Goal: Information Seeking & Learning: Learn about a topic

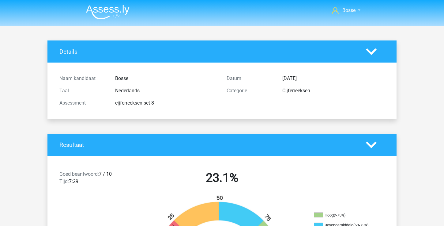
click at [104, 1] on nav "Bosse bosse.jaak@kpnmail.nl" at bounding box center [222, 11] width 282 height 20
click at [104, 9] on img at bounding box center [107, 12] width 43 height 14
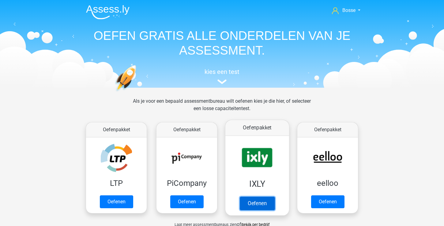
click at [264, 202] on link "Oefenen" at bounding box center [257, 202] width 35 height 13
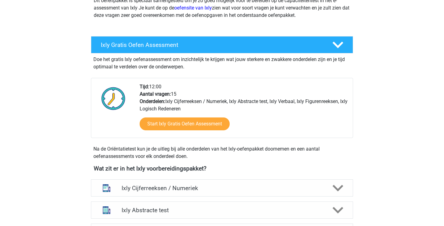
scroll to position [203, 0]
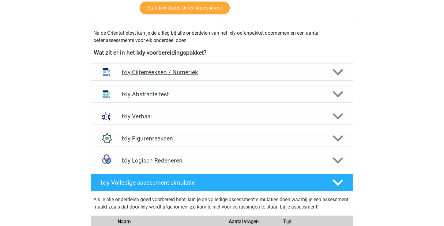
click at [296, 73] on h4 "Ixly Cijferreeksen / Numeriek" at bounding box center [222, 72] width 201 height 7
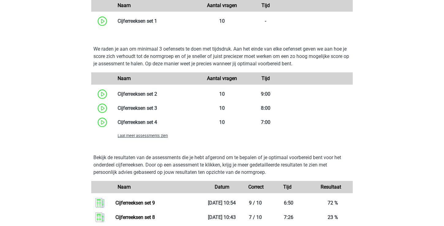
scroll to position [444, 0]
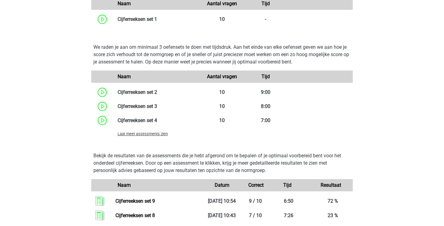
click at [151, 134] on span "Laat meer assessments zien" at bounding box center [143, 133] width 50 height 5
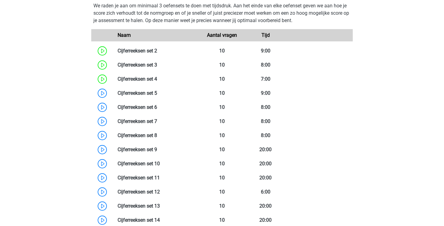
scroll to position [501, 0]
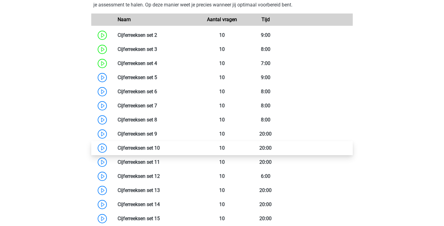
click at [160, 149] on link at bounding box center [160, 148] width 0 height 6
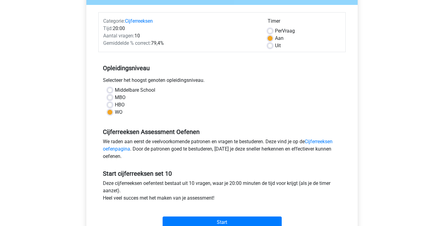
scroll to position [79, 0]
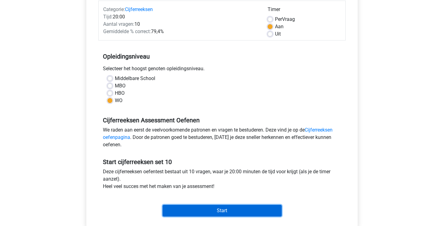
click at [184, 211] on input "Start" at bounding box center [222, 211] width 119 height 12
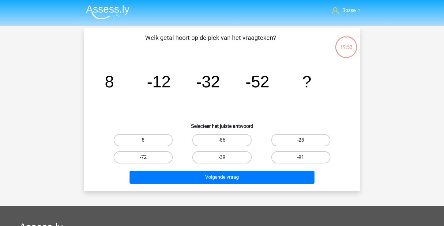
click at [159, 160] on label "-72" at bounding box center [143, 157] width 59 height 12
click at [147, 160] on input "-72" at bounding box center [145, 159] width 4 height 4
radio input "true"
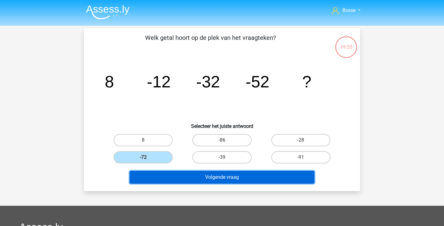
click at [174, 174] on button "Volgende vraag" at bounding box center [222, 177] width 185 height 13
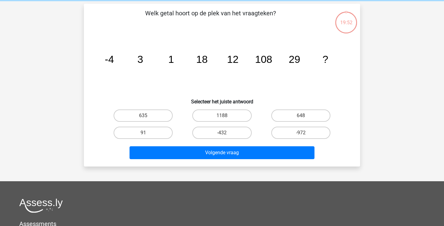
scroll to position [21, 0]
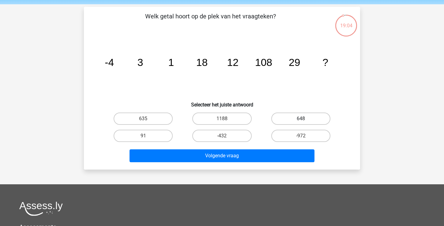
click at [290, 116] on label "648" at bounding box center [300, 118] width 59 height 12
click at [301, 119] on input "648" at bounding box center [303, 121] width 4 height 4
radio input "true"
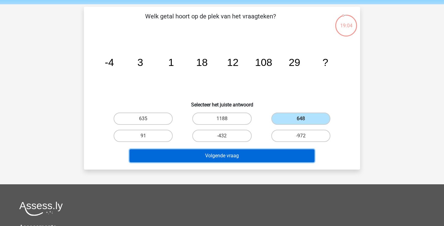
click at [258, 153] on button "Volgende vraag" at bounding box center [222, 155] width 185 height 13
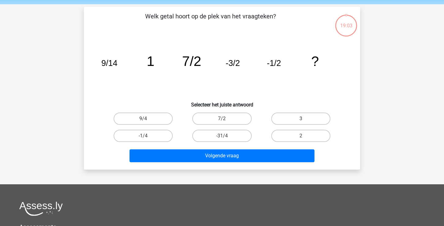
scroll to position [28, 0]
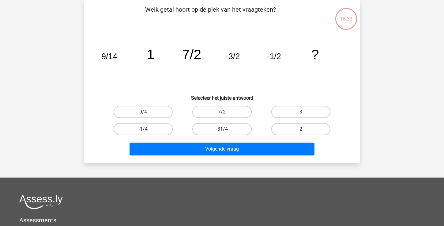
click at [232, 130] on label "-31/4" at bounding box center [221, 129] width 59 height 12
click at [226, 130] on input "-31/4" at bounding box center [224, 131] width 4 height 4
radio input "true"
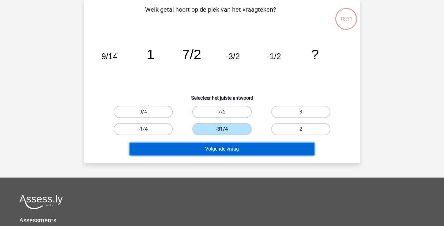
click at [229, 151] on button "Volgende vraag" at bounding box center [222, 148] width 185 height 13
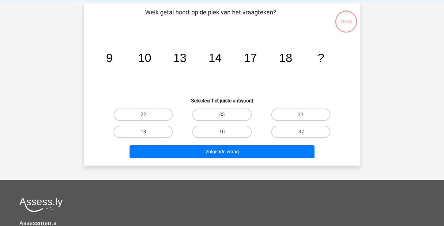
scroll to position [25, 0]
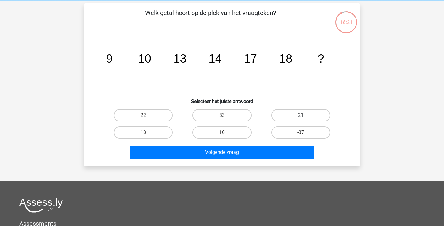
click at [288, 118] on label "21" at bounding box center [300, 115] width 59 height 12
click at [301, 118] on input "21" at bounding box center [303, 117] width 4 height 4
radio input "true"
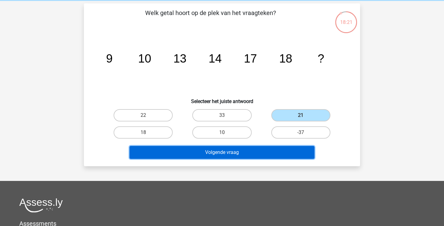
click at [260, 149] on button "Volgende vraag" at bounding box center [222, 152] width 185 height 13
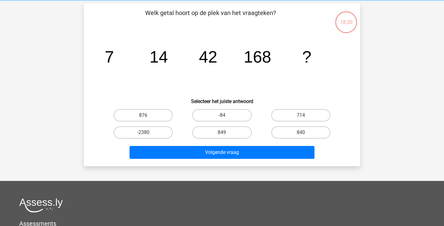
scroll to position [28, 0]
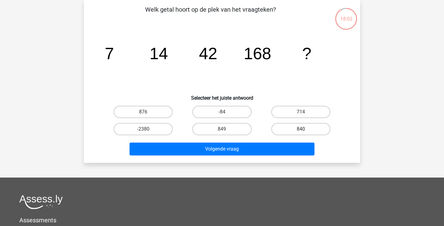
click at [289, 128] on label "840" at bounding box center [300, 129] width 59 height 12
click at [301, 129] on input "840" at bounding box center [303, 131] width 4 height 4
radio input "true"
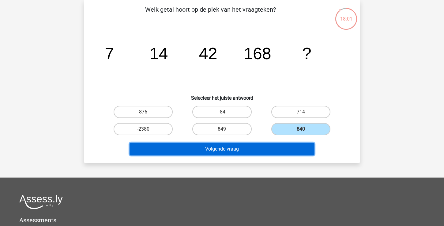
click at [274, 144] on button "Volgende vraag" at bounding box center [222, 148] width 185 height 13
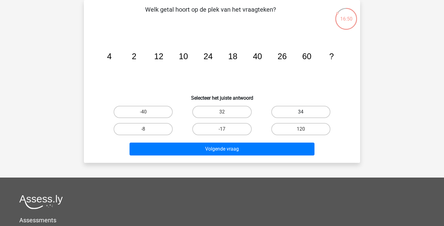
click at [290, 110] on label "34" at bounding box center [300, 112] width 59 height 12
click at [301, 112] on input "34" at bounding box center [303, 114] width 4 height 4
radio input "true"
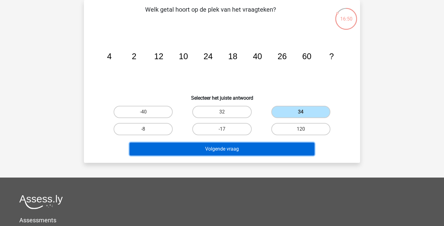
click at [255, 142] on button "Volgende vraag" at bounding box center [222, 148] width 185 height 13
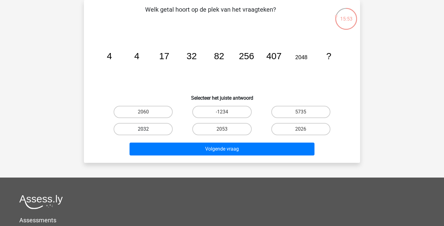
click at [159, 129] on label "2032" at bounding box center [143, 129] width 59 height 12
click at [147, 129] on input "2032" at bounding box center [145, 131] width 4 height 4
radio input "true"
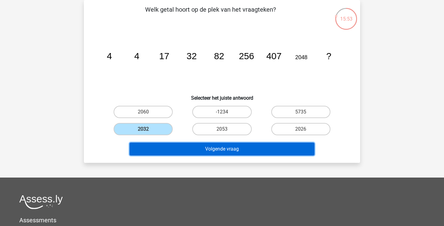
click at [173, 148] on button "Volgende vraag" at bounding box center [222, 148] width 185 height 13
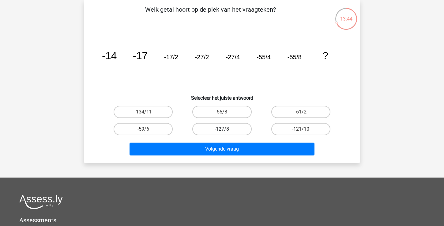
click at [231, 129] on label "-127/8" at bounding box center [221, 129] width 59 height 12
click at [226, 129] on input "-127/8" at bounding box center [224, 131] width 4 height 4
radio input "true"
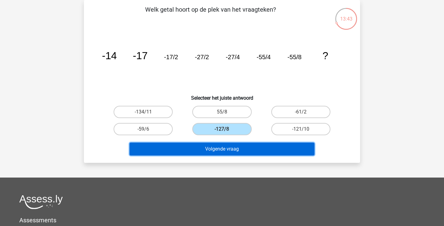
click at [221, 149] on button "Volgende vraag" at bounding box center [222, 148] width 185 height 13
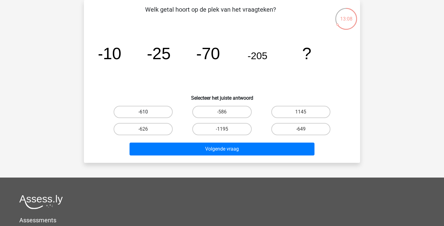
click at [150, 109] on label "-610" at bounding box center [143, 112] width 59 height 12
click at [147, 112] on input "-610" at bounding box center [145, 114] width 4 height 4
radio input "true"
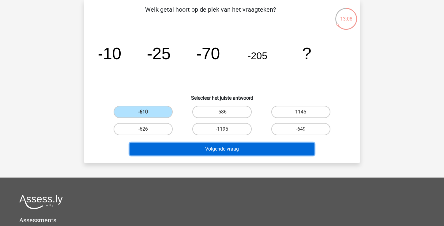
click at [175, 149] on button "Volgende vraag" at bounding box center [222, 148] width 185 height 13
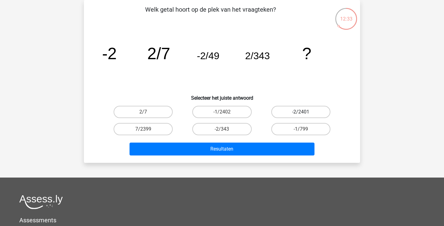
click at [311, 110] on label "-2/2401" at bounding box center [300, 112] width 59 height 12
click at [305, 112] on input "-2/2401" at bounding box center [303, 114] width 4 height 4
radio input "true"
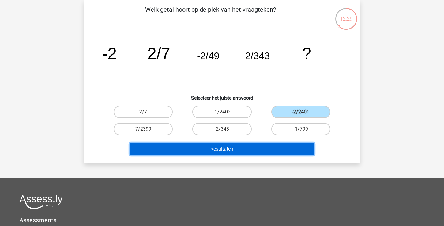
click at [276, 149] on button "Resultaten" at bounding box center [222, 148] width 185 height 13
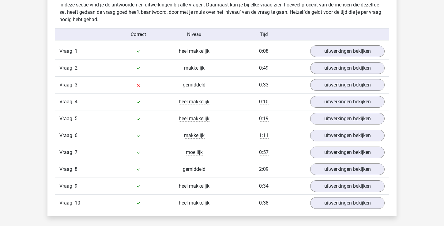
scroll to position [381, 0]
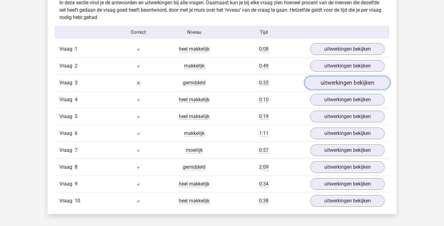
click at [359, 81] on link "uitwerkingen bekijken" at bounding box center [347, 82] width 85 height 13
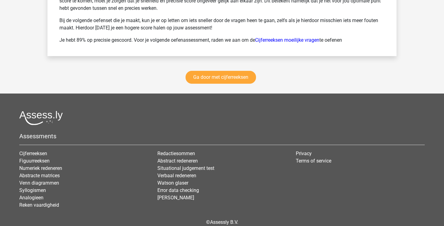
scroll to position [1270, 0]
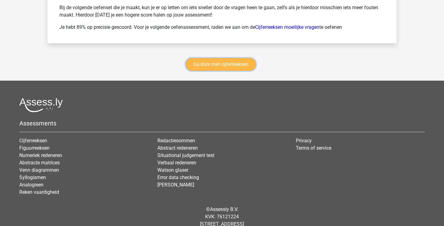
click at [243, 65] on link "Ga door met cijferreeksen" at bounding box center [221, 64] width 70 height 13
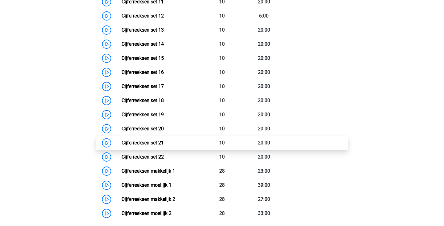
scroll to position [458, 0]
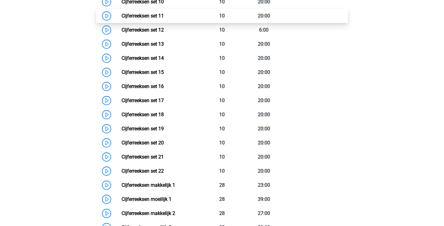
click at [147, 19] on link "Cijferreeksen set 11" at bounding box center [143, 16] width 42 height 6
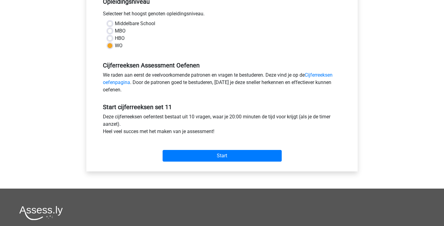
scroll to position [136, 0]
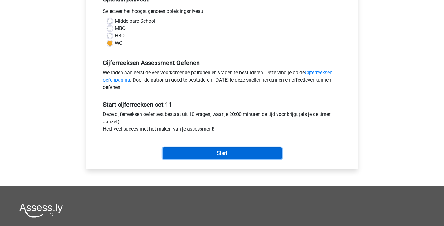
click at [206, 151] on input "Start" at bounding box center [222, 153] width 119 height 12
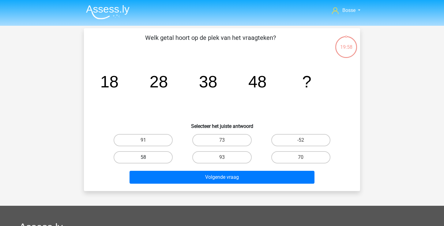
click at [155, 156] on label "58" at bounding box center [143, 157] width 59 height 12
click at [147, 157] on input "58" at bounding box center [145, 159] width 4 height 4
radio input "true"
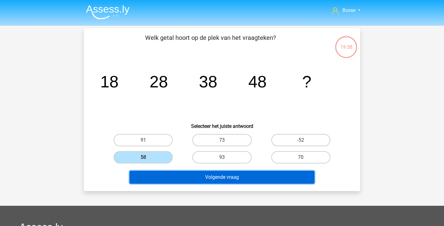
click at [177, 177] on button "Volgende vraag" at bounding box center [222, 177] width 185 height 13
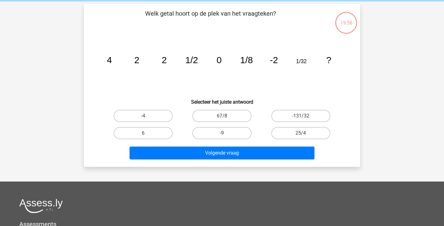
scroll to position [18, 0]
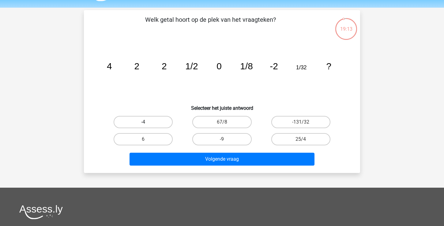
click at [169, 126] on label "-4" at bounding box center [143, 122] width 59 height 12
click at [147, 126] on input "-4" at bounding box center [145, 124] width 4 height 4
radio input "true"
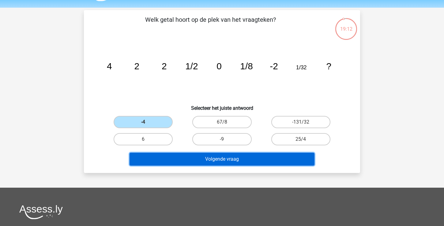
click at [187, 160] on button "Volgende vraag" at bounding box center [222, 159] width 185 height 13
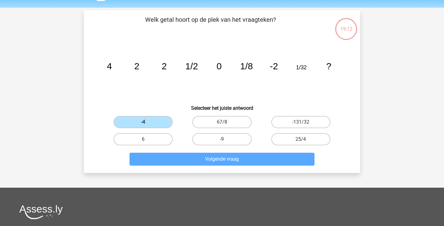
scroll to position [28, 0]
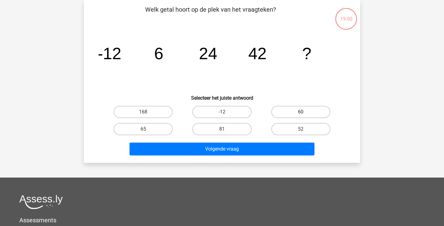
click at [298, 107] on label "60" at bounding box center [300, 112] width 59 height 12
click at [301, 112] on input "60" at bounding box center [303, 114] width 4 height 4
radio input "true"
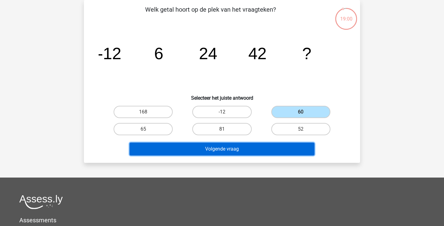
click at [265, 145] on button "Volgende vraag" at bounding box center [222, 148] width 185 height 13
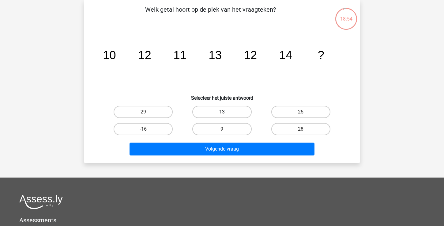
click at [227, 114] on label "13" at bounding box center [221, 112] width 59 height 12
click at [226, 114] on input "13" at bounding box center [224, 114] width 4 height 4
radio input "true"
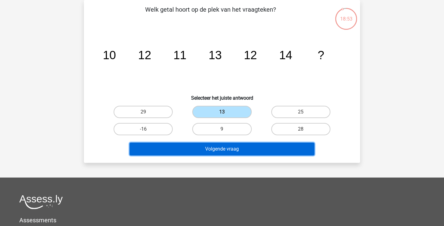
click at [221, 148] on button "Volgende vraag" at bounding box center [222, 148] width 185 height 13
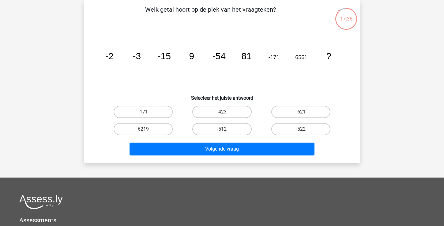
click at [223, 130] on input "-512" at bounding box center [224, 131] width 4 height 4
radio input "true"
click at [303, 130] on input "-522" at bounding box center [303, 131] width 4 height 4
radio input "true"
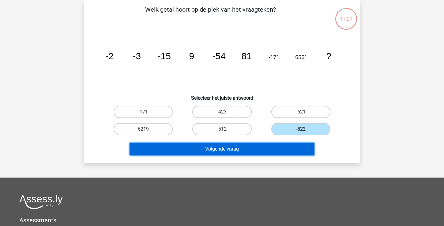
click at [287, 152] on button "Volgende vraag" at bounding box center [222, 148] width 185 height 13
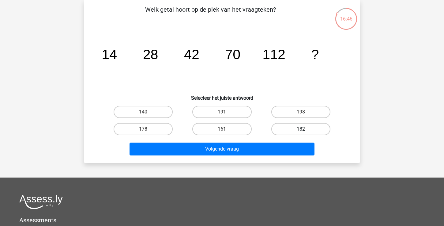
click at [287, 125] on label "182" at bounding box center [300, 129] width 59 height 12
click at [301, 129] on input "182" at bounding box center [303, 131] width 4 height 4
radio input "true"
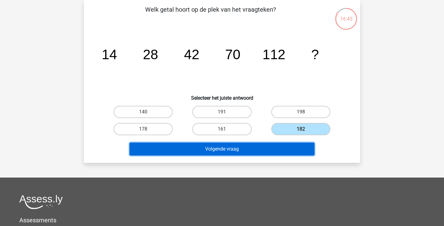
click at [267, 146] on button "Volgende vraag" at bounding box center [222, 148] width 185 height 13
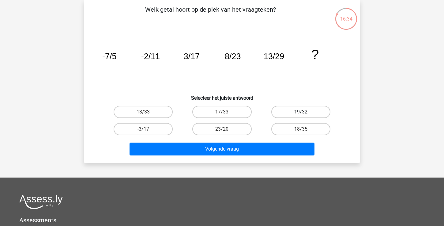
click at [287, 115] on label "19/32" at bounding box center [300, 112] width 59 height 12
click at [301, 115] on input "19/32" at bounding box center [303, 114] width 4 height 4
radio input "true"
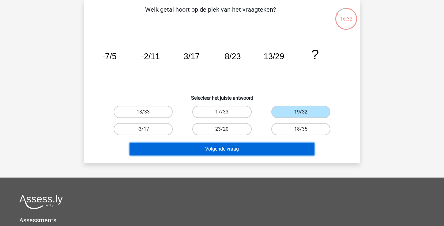
click at [239, 151] on button "Volgende vraag" at bounding box center [222, 148] width 185 height 13
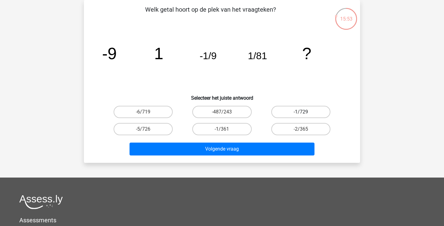
click at [315, 111] on label "-1/729" at bounding box center [300, 112] width 59 height 12
click at [305, 112] on input "-1/729" at bounding box center [303, 114] width 4 height 4
radio input "true"
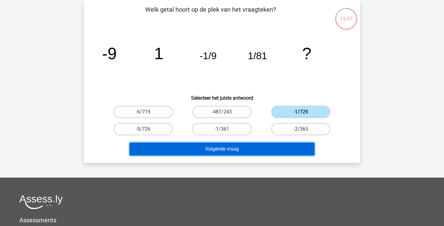
click at [272, 153] on button "Volgende vraag" at bounding box center [222, 148] width 185 height 13
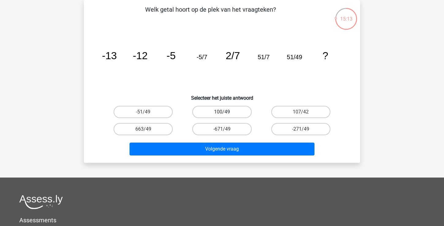
click at [245, 115] on label "100/49" at bounding box center [221, 112] width 59 height 12
click at [226, 115] on input "100/49" at bounding box center [224, 114] width 4 height 4
radio input "true"
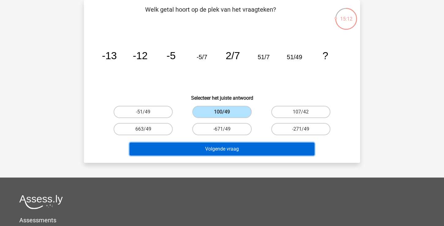
click at [243, 149] on button "Volgende vraag" at bounding box center [222, 148] width 185 height 13
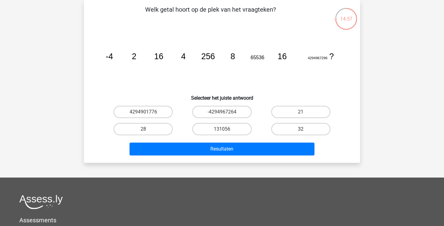
click at [295, 129] on label "32" at bounding box center [300, 129] width 59 height 12
click at [301, 129] on input "32" at bounding box center [303, 131] width 4 height 4
radio input "true"
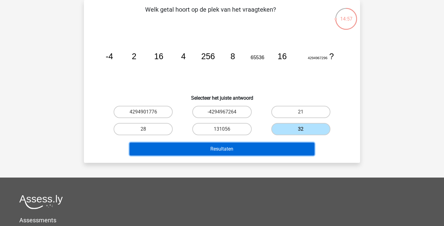
click at [282, 150] on button "Resultaten" at bounding box center [222, 148] width 185 height 13
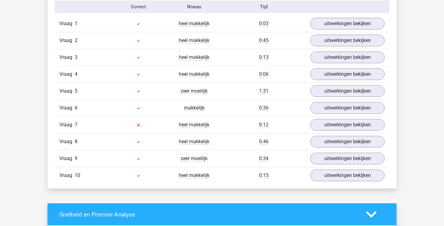
scroll to position [391, 0]
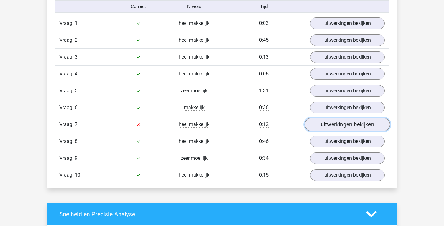
click at [334, 126] on link "uitwerkingen bekijken" at bounding box center [347, 124] width 85 height 13
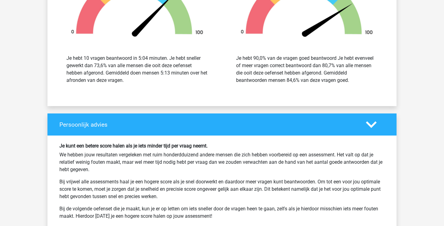
scroll to position [1075, 0]
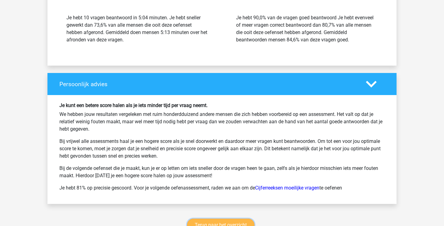
click at [241, 221] on link "Terug naar het overzicht" at bounding box center [220, 224] width 67 height 13
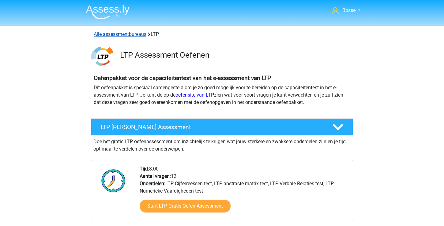
click at [129, 35] on link "Alle assessmentbureaus" at bounding box center [120, 34] width 53 height 6
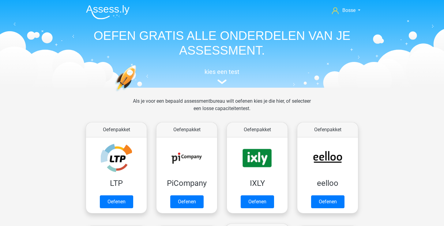
scroll to position [97, 0]
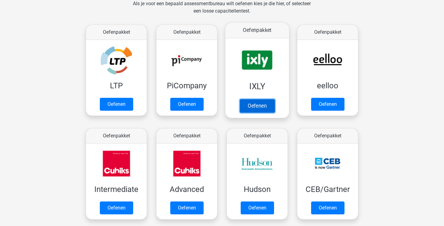
click at [259, 110] on link "Oefenen" at bounding box center [257, 105] width 35 height 13
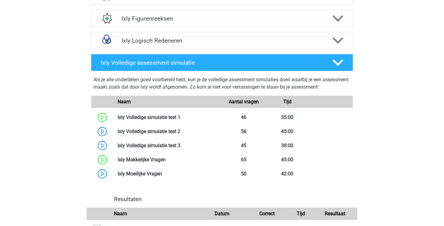
scroll to position [325, 0]
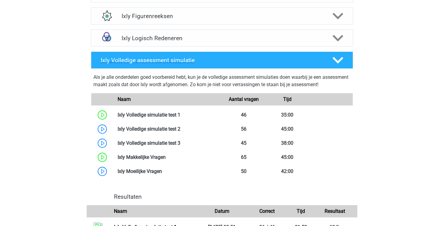
click at [335, 60] on polygon at bounding box center [338, 60] width 11 height 7
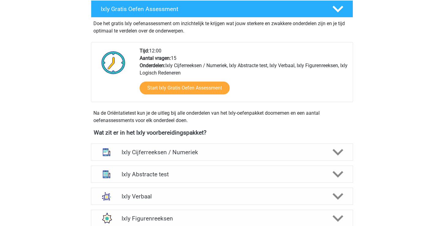
scroll to position [119, 0]
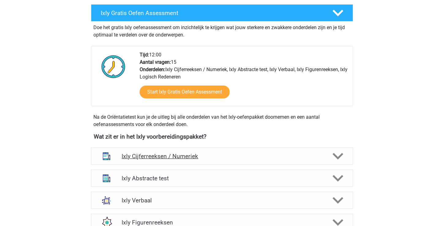
click at [342, 155] on icon at bounding box center [338, 156] width 11 height 11
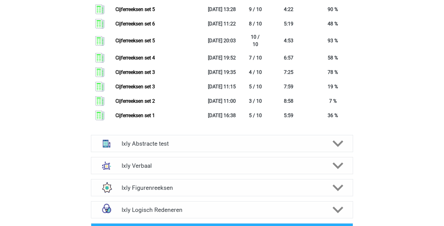
scroll to position [734, 0]
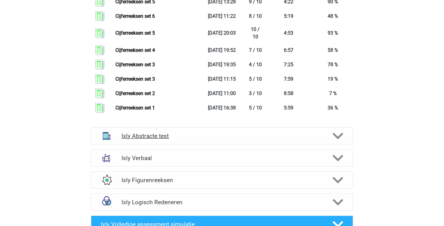
click at [337, 131] on icon at bounding box center [338, 135] width 11 height 11
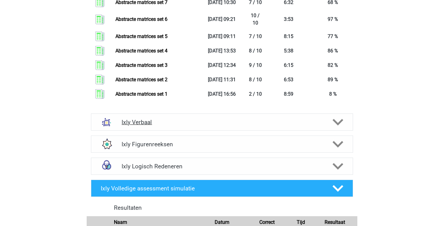
click at [336, 120] on icon at bounding box center [338, 122] width 11 height 11
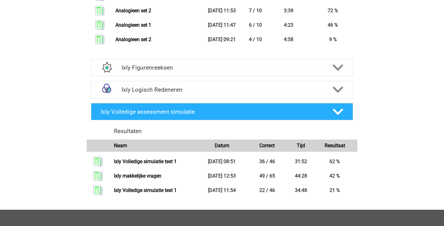
scroll to position [1771, 0]
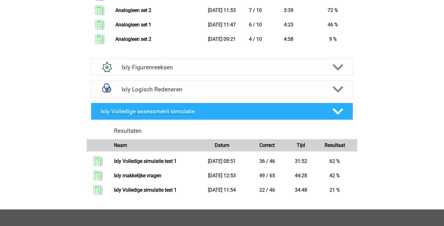
click at [345, 114] on div at bounding box center [337, 111] width 21 height 11
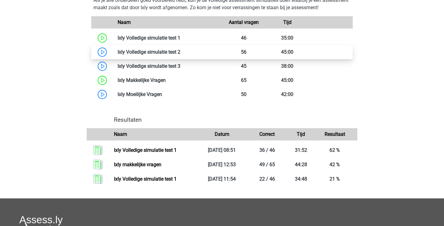
scroll to position [1897, 0]
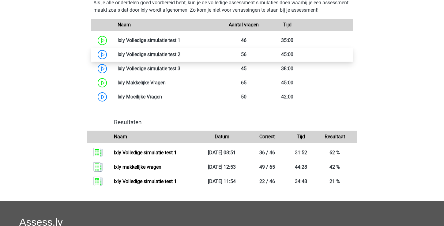
click at [180, 56] on link at bounding box center [180, 54] width 0 height 6
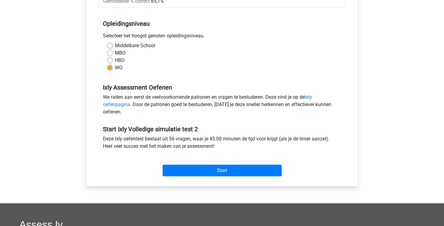
scroll to position [118, 0]
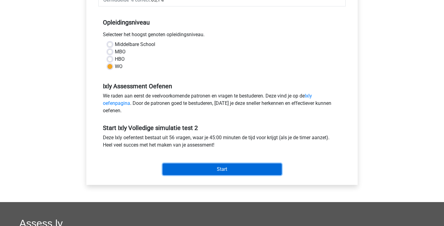
click at [198, 164] on input "Start" at bounding box center [222, 169] width 119 height 12
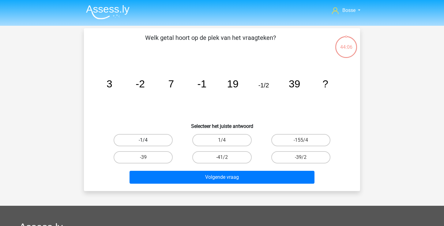
click at [170, 137] on label "-1/4" at bounding box center [143, 140] width 59 height 12
click at [147, 140] on input "-1/4" at bounding box center [145, 142] width 4 height 4
radio input "true"
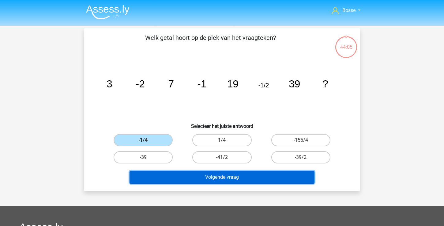
click at [190, 179] on button "Volgende vraag" at bounding box center [222, 177] width 185 height 13
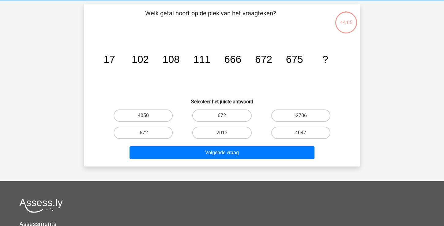
scroll to position [28, 0]
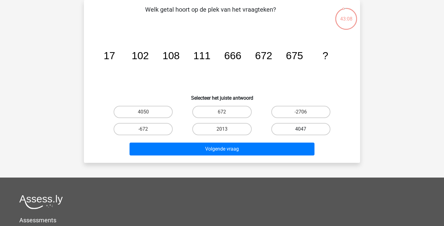
click at [281, 128] on label "4047" at bounding box center [300, 129] width 59 height 12
click at [301, 129] on input "4047" at bounding box center [303, 131] width 4 height 4
radio input "true"
click at [141, 112] on label "4050" at bounding box center [143, 112] width 59 height 12
click at [143, 112] on input "4050" at bounding box center [145, 114] width 4 height 4
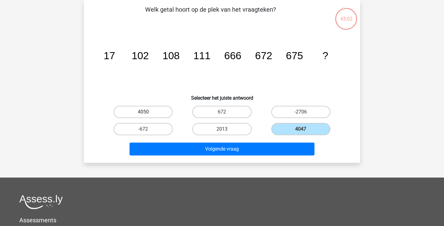
radio input "true"
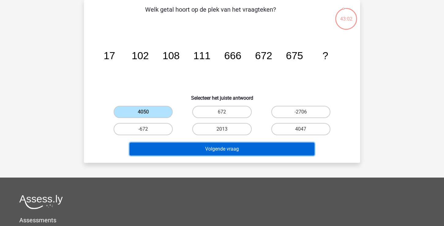
click at [196, 152] on button "Volgende vraag" at bounding box center [222, 148] width 185 height 13
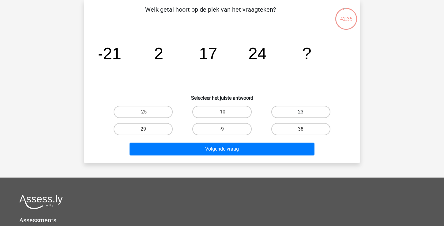
click at [286, 115] on label "23" at bounding box center [300, 112] width 59 height 12
click at [301, 115] on input "23" at bounding box center [303, 114] width 4 height 4
radio input "true"
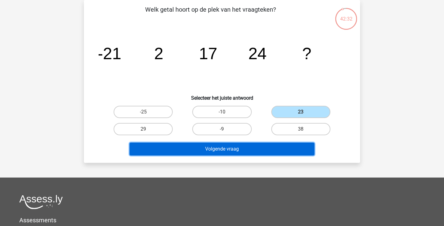
click at [261, 148] on button "Volgende vraag" at bounding box center [222, 148] width 185 height 13
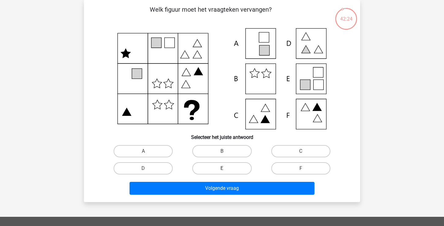
click at [237, 169] on label "E" at bounding box center [221, 168] width 59 height 12
click at [226, 169] on input "E" at bounding box center [224, 170] width 4 height 4
radio input "true"
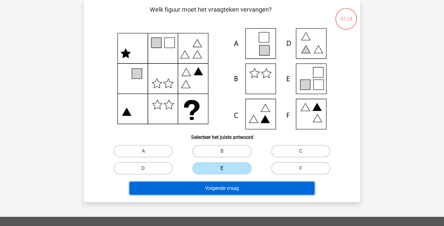
click at [237, 184] on button "Volgende vraag" at bounding box center [222, 188] width 185 height 13
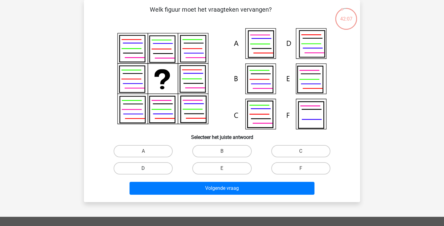
click at [142, 169] on label "D" at bounding box center [143, 168] width 59 height 12
click at [143, 169] on input "D" at bounding box center [145, 170] width 4 height 4
radio input "true"
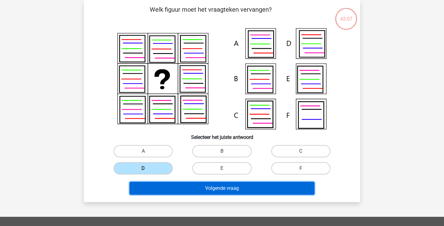
click at [174, 184] on button "Volgende vraag" at bounding box center [222, 188] width 185 height 13
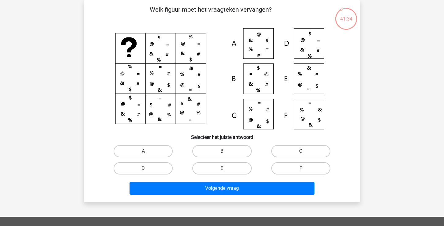
click at [144, 152] on input "A" at bounding box center [145, 153] width 4 height 4
radio input "true"
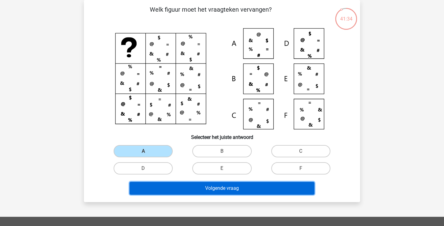
click at [177, 192] on button "Volgende vraag" at bounding box center [222, 188] width 185 height 13
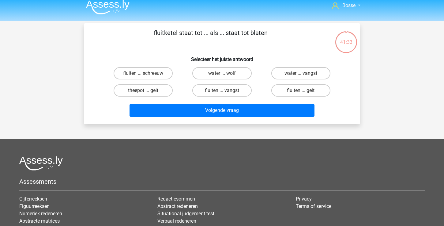
scroll to position [0, 0]
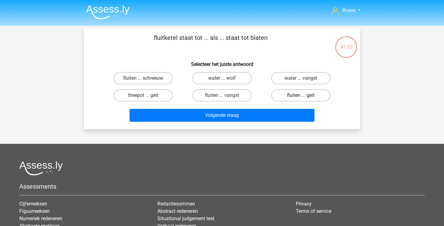
click at [297, 97] on label "fluiten ... geit" at bounding box center [300, 95] width 59 height 12
click at [301, 97] on input "fluiten ... geit" at bounding box center [303, 97] width 4 height 4
radio input "true"
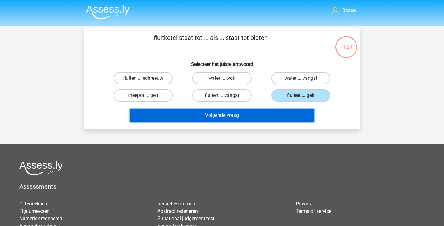
click at [281, 115] on button "Volgende vraag" at bounding box center [222, 115] width 185 height 13
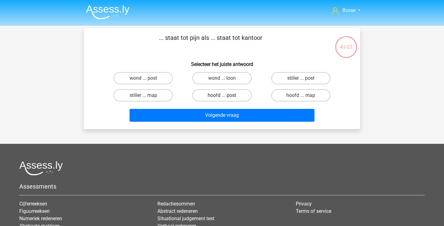
click at [243, 98] on label "hoofd ... post" at bounding box center [221, 95] width 59 height 12
click at [226, 98] on input "hoofd ... post" at bounding box center [224, 97] width 4 height 4
radio input "true"
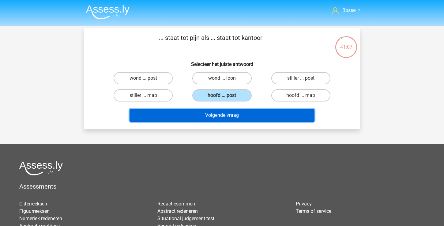
click at [237, 117] on button "Volgende vraag" at bounding box center [222, 115] width 185 height 13
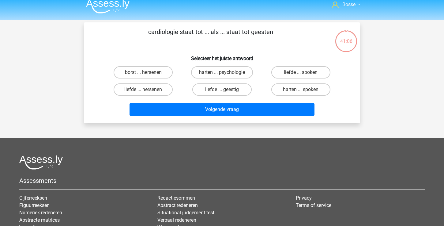
scroll to position [2, 0]
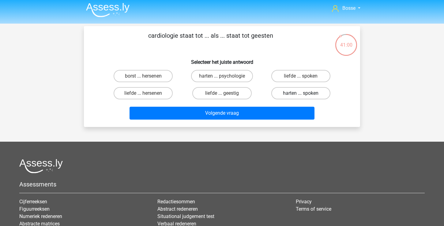
click at [285, 95] on label "harten ... spoken" at bounding box center [300, 93] width 59 height 12
click at [301, 95] on input "harten ... spoken" at bounding box center [303, 95] width 4 height 4
radio input "true"
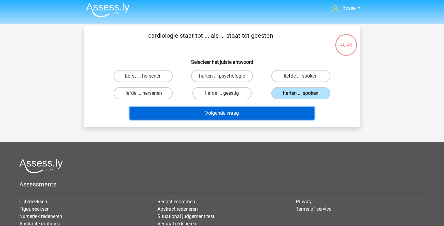
click at [255, 112] on button "Volgende vraag" at bounding box center [222, 113] width 185 height 13
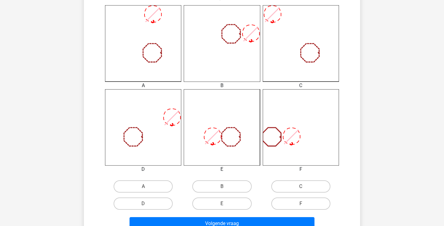
scroll to position [169, 0]
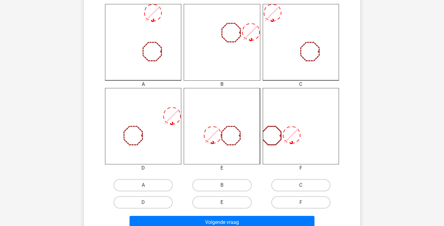
click at [218, 202] on label "E" at bounding box center [221, 202] width 59 height 12
click at [222, 202] on input "E" at bounding box center [224, 204] width 4 height 4
radio input "true"
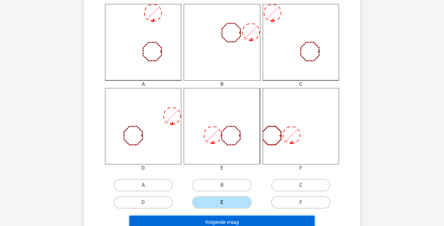
click at [216, 218] on button "Volgende vraag" at bounding box center [222, 222] width 185 height 13
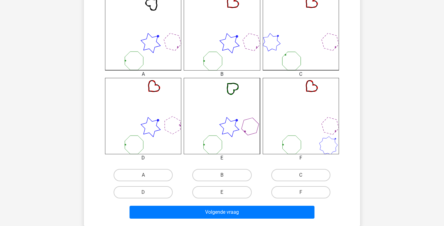
scroll to position [189, 0]
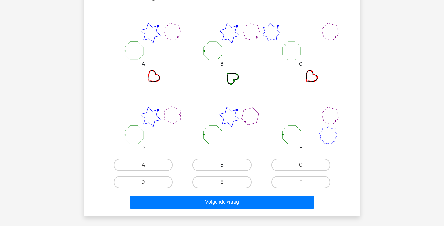
click at [227, 166] on label "B" at bounding box center [221, 165] width 59 height 12
click at [226, 166] on input "B" at bounding box center [224, 167] width 4 height 4
radio input "true"
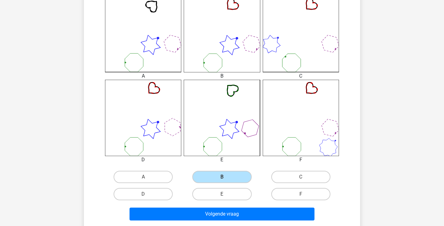
scroll to position [178, 0]
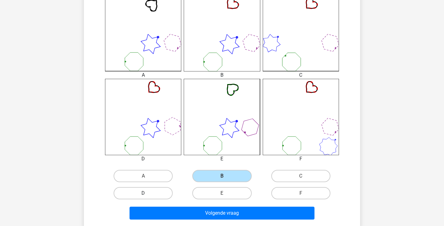
click at [161, 192] on label "D" at bounding box center [143, 193] width 59 height 12
click at [147, 193] on input "D" at bounding box center [145, 195] width 4 height 4
radio input "true"
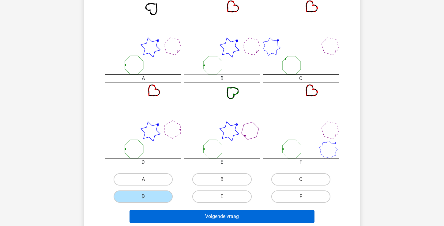
scroll to position [176, 0]
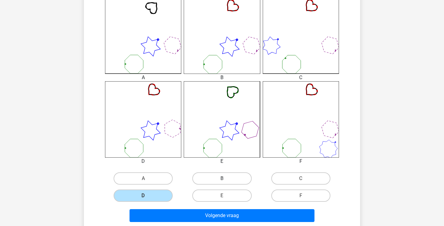
click at [210, 179] on label "B" at bounding box center [221, 178] width 59 height 12
click at [222, 179] on input "B" at bounding box center [224, 180] width 4 height 4
radio input "true"
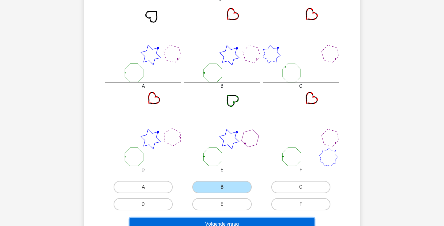
click at [202, 221] on button "Volgende vraag" at bounding box center [222, 223] width 185 height 13
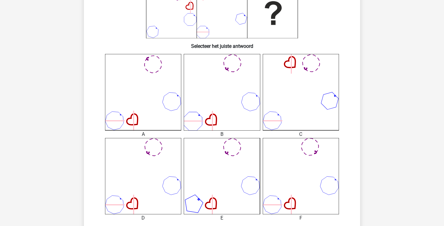
scroll to position [133, 0]
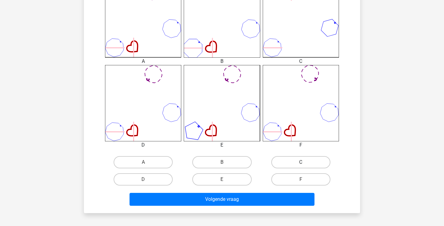
click at [293, 160] on label "C" at bounding box center [300, 162] width 59 height 12
click at [301, 162] on input "C" at bounding box center [303, 164] width 4 height 4
radio input "true"
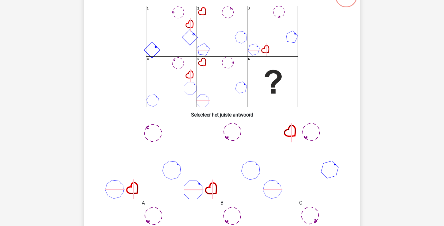
scroll to position [41, 0]
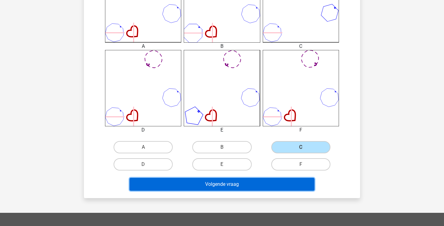
click at [268, 186] on button "Volgende vraag" at bounding box center [222, 184] width 185 height 13
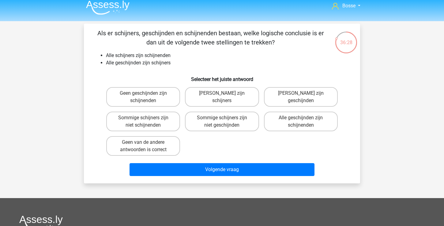
scroll to position [2, 0]
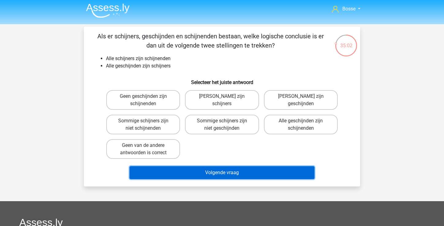
click at [263, 172] on button "Volgende vraag" at bounding box center [222, 172] width 185 height 13
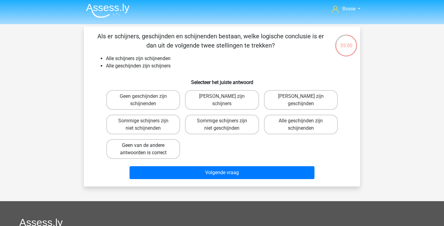
click at [166, 150] on label "Geen van de andere antwoorden is correct" at bounding box center [143, 149] width 74 height 20
click at [147, 149] on input "Geen van de andere antwoorden is correct" at bounding box center [145, 147] width 4 height 4
radio input "true"
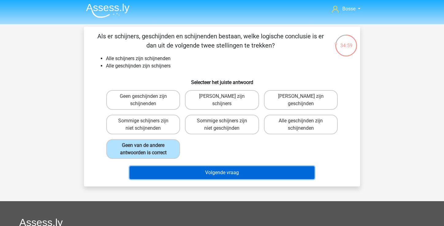
click at [204, 170] on button "Volgende vraag" at bounding box center [222, 172] width 185 height 13
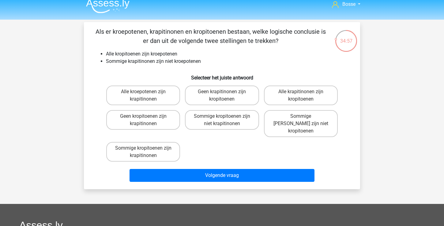
scroll to position [0, 0]
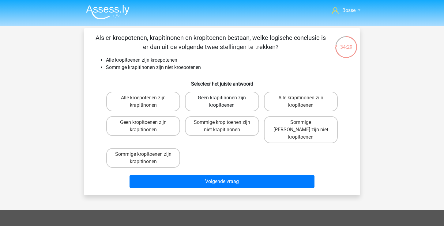
click at [218, 104] on label "Geen krapitinonen zijn kropitoenen" at bounding box center [222, 102] width 74 height 20
click at [222, 102] on input "Geen krapitinonen zijn kropitoenen" at bounding box center [224, 100] width 4 height 4
radio input "true"
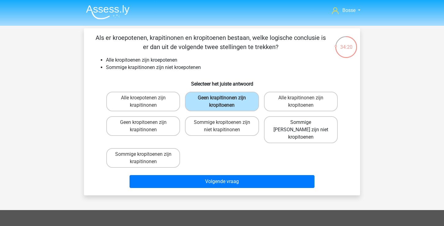
click at [302, 133] on label "Sommige krapitinonen zijn niet kropitoenen" at bounding box center [301, 129] width 74 height 27
click at [302, 126] on input "Sommige krapitinonen zijn niet kropitoenen" at bounding box center [303, 124] width 4 height 4
radio input "true"
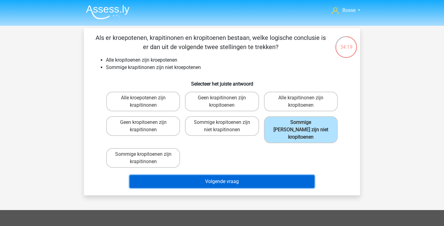
click at [284, 175] on button "Volgende vraag" at bounding box center [222, 181] width 185 height 13
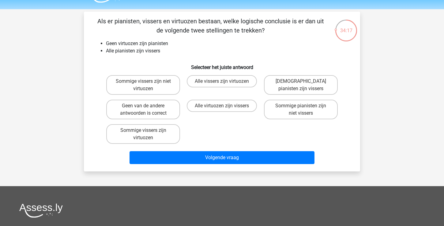
scroll to position [15, 0]
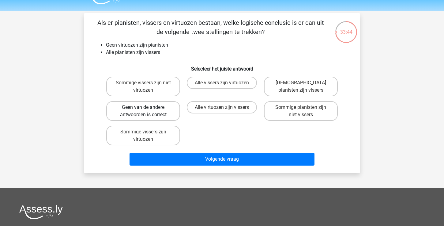
click at [149, 108] on label "Geen van de andere antwoorden is correct" at bounding box center [143, 111] width 74 height 20
click at [147, 108] on input "Geen van de andere antwoorden is correct" at bounding box center [145, 109] width 4 height 4
radio input "true"
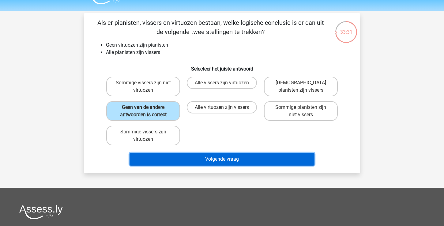
click at [185, 162] on button "Volgende vraag" at bounding box center [222, 159] width 185 height 13
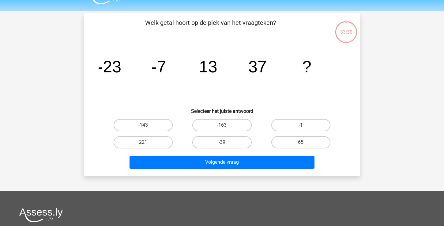
scroll to position [28, 0]
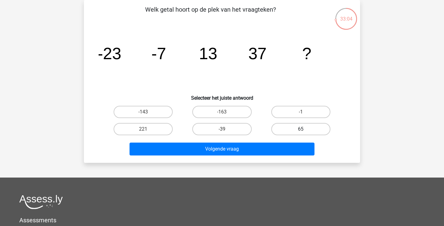
click at [293, 126] on label "65" at bounding box center [300, 129] width 59 height 12
click at [301, 129] on input "65" at bounding box center [303, 131] width 4 height 4
radio input "true"
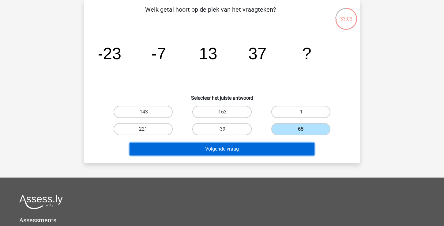
click at [256, 150] on button "Volgende vraag" at bounding box center [222, 148] width 185 height 13
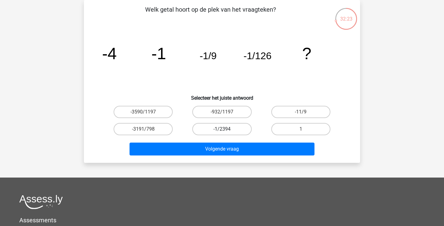
click at [237, 128] on label "-1/2394" at bounding box center [221, 129] width 59 height 12
click at [226, 129] on input "-1/2394" at bounding box center [224, 131] width 4 height 4
radio input "true"
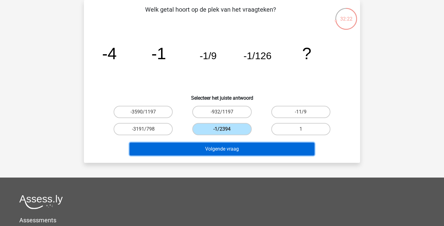
click at [237, 153] on button "Volgende vraag" at bounding box center [222, 148] width 185 height 13
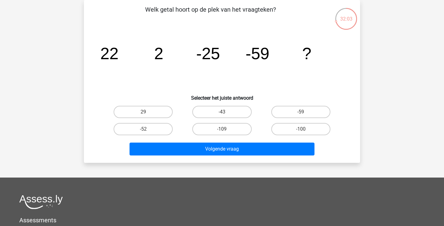
click at [292, 120] on div "-100" at bounding box center [301, 128] width 79 height 17
click at [291, 125] on label "-100" at bounding box center [300, 129] width 59 height 12
click at [301, 129] on input "-100" at bounding box center [303, 131] width 4 height 4
radio input "true"
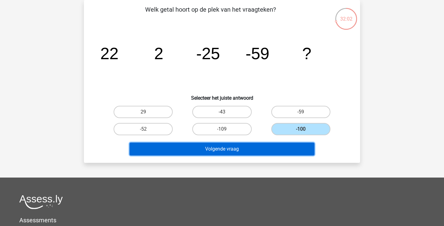
click at [278, 145] on button "Volgende vraag" at bounding box center [222, 148] width 185 height 13
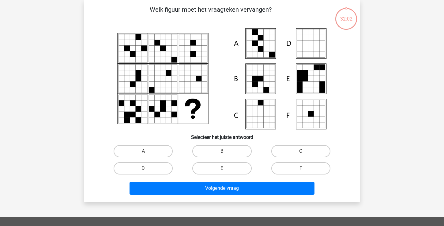
scroll to position [26, 0]
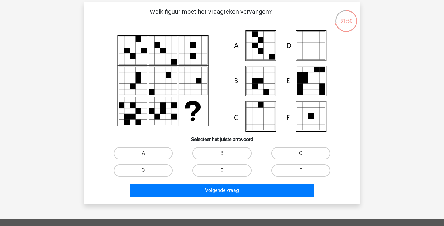
click at [168, 147] on div "A" at bounding box center [143, 153] width 79 height 17
click at [168, 150] on label "A" at bounding box center [143, 153] width 59 height 12
click at [147, 153] on input "A" at bounding box center [145, 155] width 4 height 4
radio input "true"
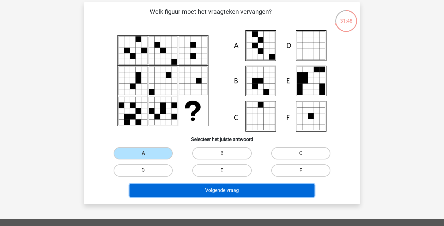
click at [170, 194] on button "Volgende vraag" at bounding box center [222, 190] width 185 height 13
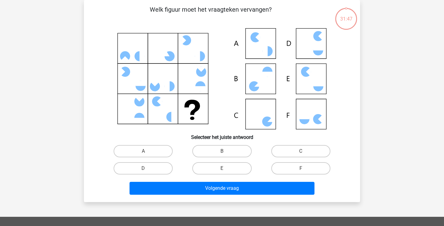
scroll to position [25, 0]
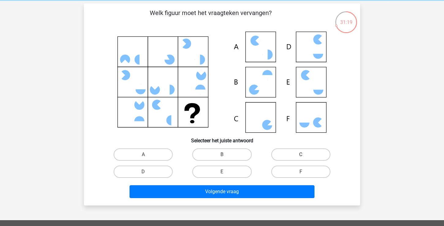
click at [299, 154] on label "C" at bounding box center [300, 154] width 59 height 12
click at [301, 154] on input "C" at bounding box center [303, 156] width 4 height 4
radio input "true"
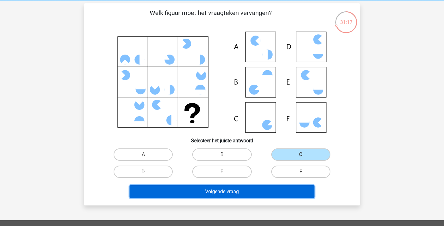
click at [257, 189] on button "Volgende vraag" at bounding box center [222, 191] width 185 height 13
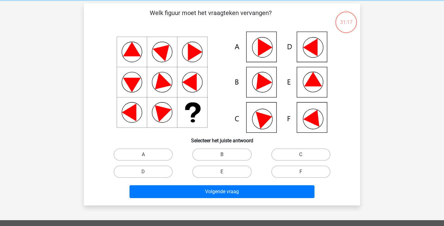
scroll to position [28, 0]
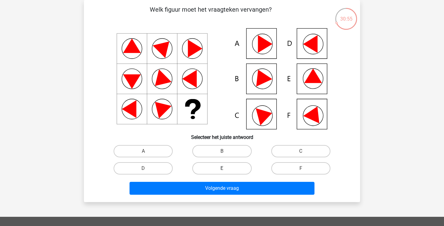
click at [224, 173] on label "E" at bounding box center [221, 168] width 59 height 12
click at [224, 172] on input "E" at bounding box center [224, 170] width 4 height 4
radio input "true"
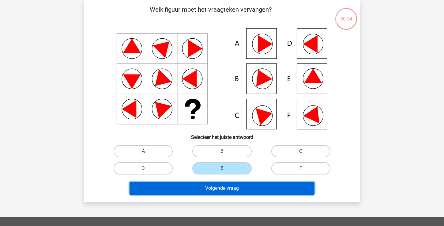
click at [224, 186] on button "Volgende vraag" at bounding box center [222, 188] width 185 height 13
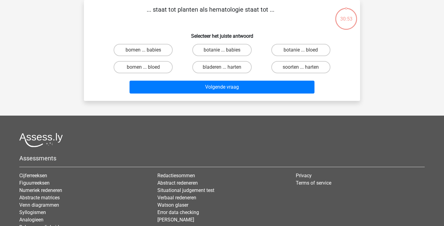
scroll to position [0, 0]
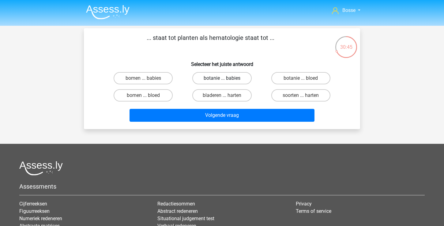
click at [233, 77] on label "botanie ... babies" at bounding box center [221, 78] width 59 height 12
click at [226, 78] on input "botanie ... babies" at bounding box center [224, 80] width 4 height 4
radio input "true"
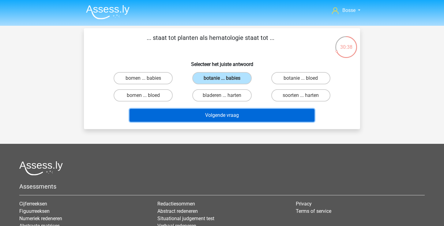
click at [248, 116] on button "Volgende vraag" at bounding box center [222, 115] width 185 height 13
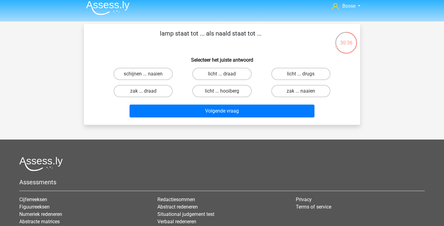
scroll to position [2, 0]
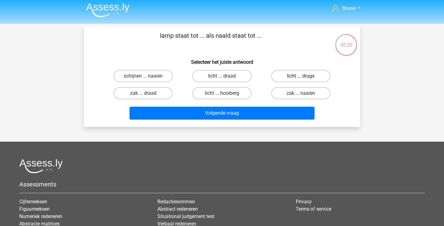
click at [318, 74] on label "licht ... drugs" at bounding box center [300, 76] width 59 height 12
click at [305, 76] on input "licht ... drugs" at bounding box center [303, 78] width 4 height 4
radio input "true"
click at [143, 74] on label "schijnen ... naaien" at bounding box center [143, 76] width 59 height 12
click at [143, 76] on input "schijnen ... naaien" at bounding box center [145, 78] width 4 height 4
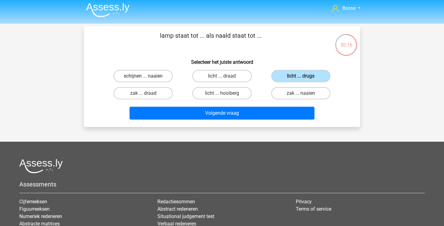
radio input "true"
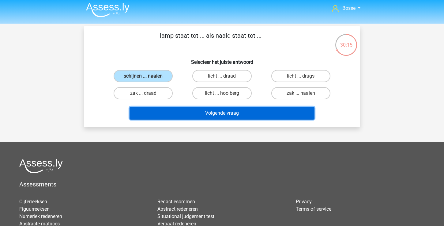
click at [187, 111] on button "Volgende vraag" at bounding box center [222, 113] width 185 height 13
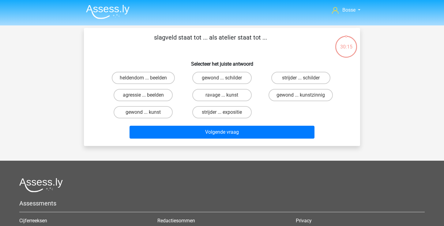
scroll to position [0, 0]
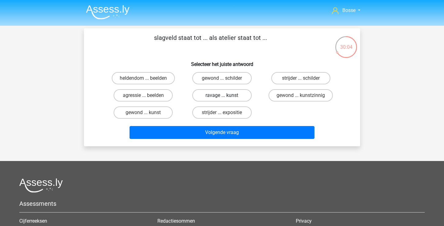
click at [230, 96] on label "ravage ... kunst" at bounding box center [221, 95] width 59 height 12
click at [226, 96] on input "ravage ... kunst" at bounding box center [224, 97] width 4 height 4
radio input "true"
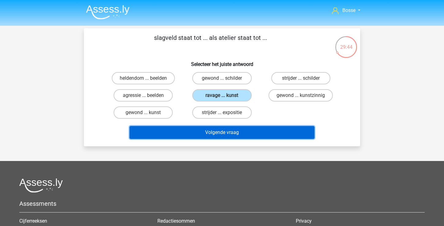
click at [236, 132] on button "Volgende vraag" at bounding box center [222, 132] width 185 height 13
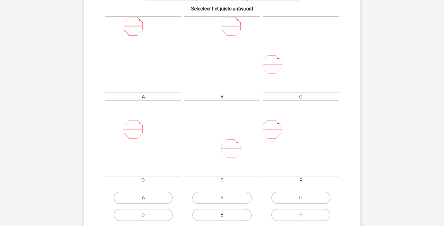
scroll to position [164, 0]
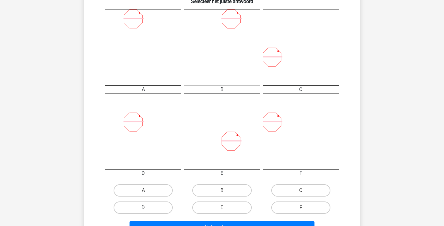
click at [151, 205] on label "D" at bounding box center [143, 207] width 59 height 12
click at [147, 207] on input "D" at bounding box center [145, 209] width 4 height 4
radio input "true"
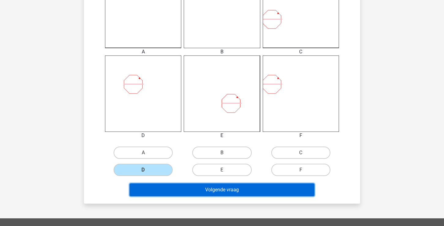
click at [190, 190] on button "Volgende vraag" at bounding box center [222, 189] width 185 height 13
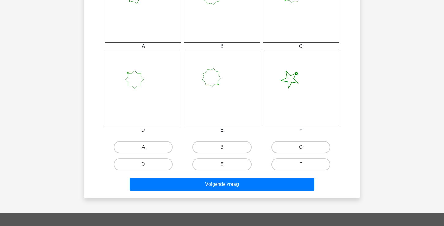
scroll to position [214, 0]
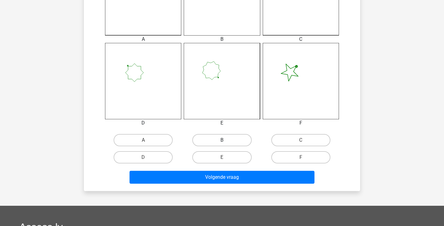
click at [218, 141] on label "B" at bounding box center [221, 140] width 59 height 12
click at [222, 141] on input "B" at bounding box center [224, 142] width 4 height 4
radio input "true"
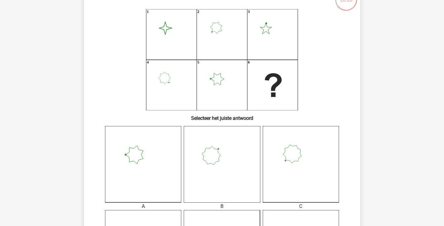
scroll to position [44, 0]
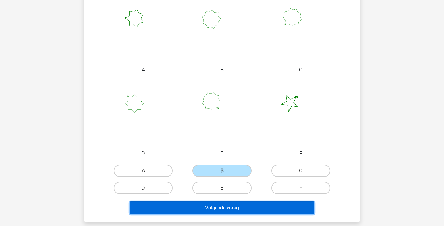
click at [210, 209] on button "Volgende vraag" at bounding box center [222, 207] width 185 height 13
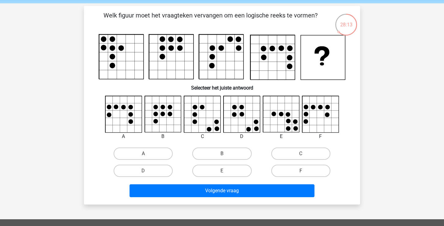
scroll to position [21, 0]
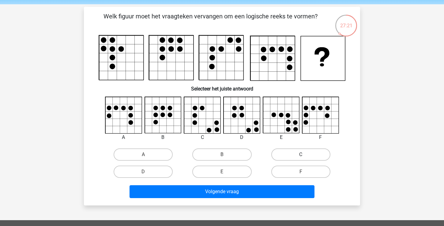
click at [283, 152] on label "C" at bounding box center [300, 154] width 59 height 12
click at [301, 154] on input "C" at bounding box center [303, 156] width 4 height 4
radio input "true"
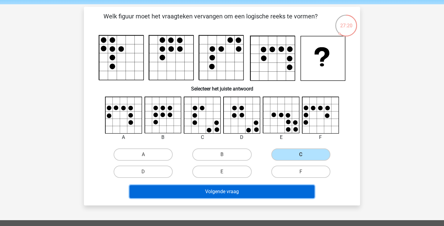
click at [249, 194] on button "Volgende vraag" at bounding box center [222, 191] width 185 height 13
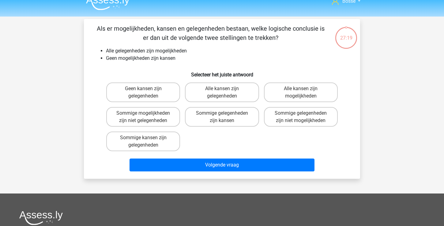
scroll to position [1, 0]
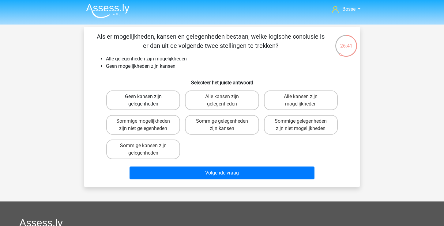
click at [164, 98] on label "Geen kansen zijn gelegenheden" at bounding box center [143, 100] width 74 height 20
click at [147, 98] on input "Geen kansen zijn gelegenheden" at bounding box center [145, 98] width 4 height 4
radio input "true"
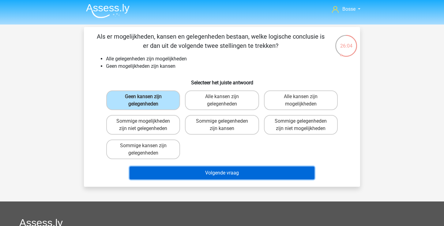
click at [180, 170] on button "Volgende vraag" at bounding box center [222, 172] width 185 height 13
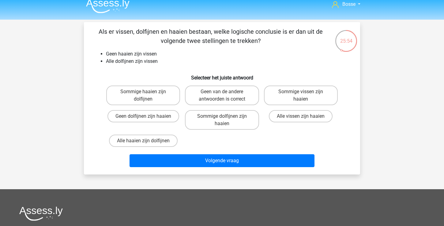
scroll to position [7, 0]
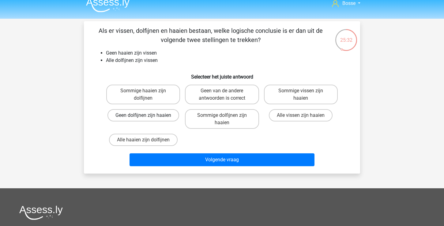
click at [165, 113] on label "Geen dolfijnen zijn haaien" at bounding box center [143, 115] width 72 height 12
click at [147, 115] on input "Geen dolfijnen zijn haaien" at bounding box center [145, 117] width 4 height 4
radio input "true"
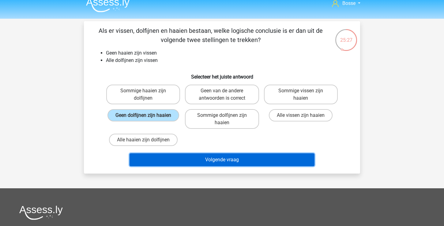
click at [174, 160] on button "Volgende vraag" at bounding box center [222, 159] width 185 height 13
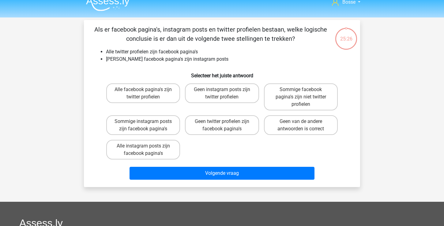
scroll to position [0, 0]
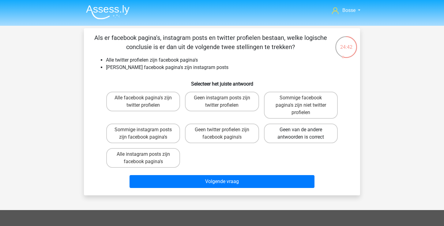
click at [299, 131] on label "Geen van de andere antwoorden is correct" at bounding box center [301, 133] width 74 height 20
click at [301, 131] on input "Geen van de andere antwoorden is correct" at bounding box center [303, 132] width 4 height 4
radio input "true"
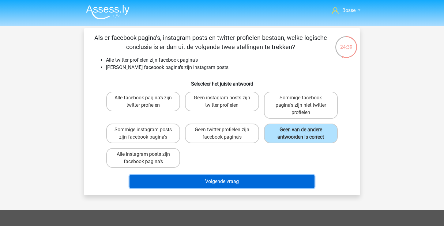
click at [259, 185] on button "Volgende vraag" at bounding box center [222, 181] width 185 height 13
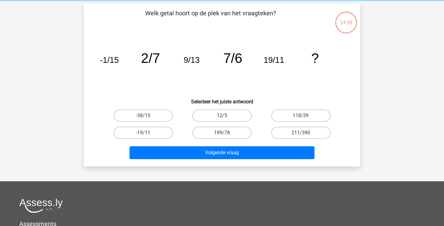
scroll to position [28, 0]
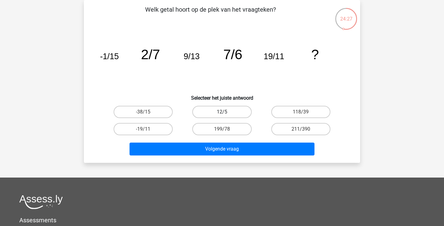
click at [232, 111] on label "12/5" at bounding box center [221, 112] width 59 height 12
click at [226, 112] on input "12/5" at bounding box center [224, 114] width 4 height 4
radio input "true"
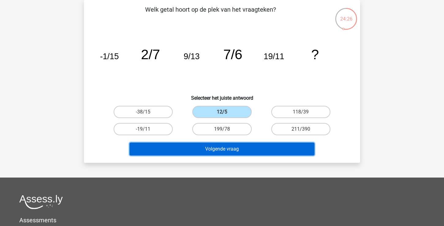
click at [230, 148] on button "Volgende vraag" at bounding box center [222, 148] width 185 height 13
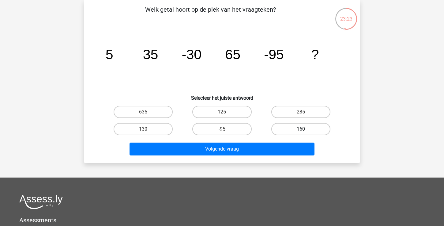
click at [290, 130] on label "160" at bounding box center [300, 129] width 59 height 12
click at [301, 130] on input "160" at bounding box center [303, 131] width 4 height 4
radio input "true"
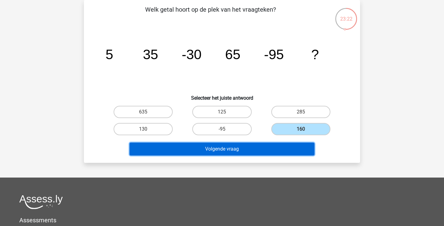
click at [277, 149] on button "Volgende vraag" at bounding box center [222, 148] width 185 height 13
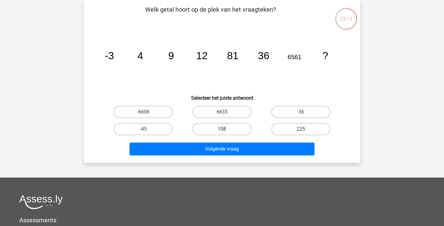
click at [236, 128] on label "108" at bounding box center [221, 129] width 59 height 12
click at [226, 129] on input "108" at bounding box center [224, 131] width 4 height 4
radio input "true"
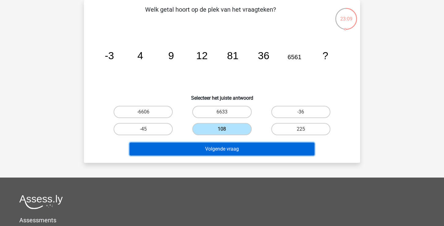
click at [238, 149] on button "Volgende vraag" at bounding box center [222, 148] width 185 height 13
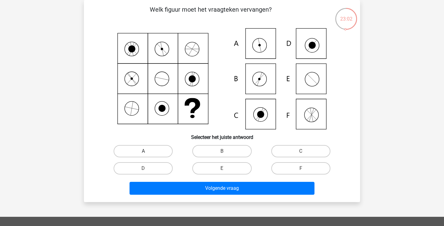
click at [158, 145] on label "A" at bounding box center [143, 151] width 59 height 12
click at [147, 151] on input "A" at bounding box center [145, 153] width 4 height 4
radio input "true"
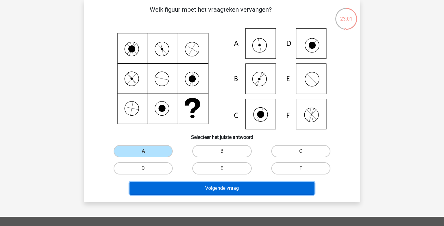
click at [208, 188] on button "Volgende vraag" at bounding box center [222, 188] width 185 height 13
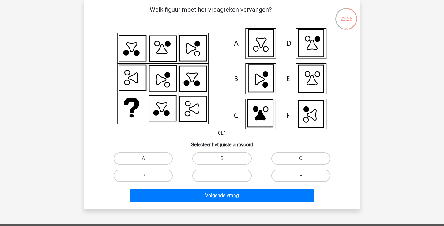
click at [140, 178] on label "D" at bounding box center [143, 175] width 59 height 12
click at [143, 178] on input "D" at bounding box center [145, 177] width 4 height 4
radio input "true"
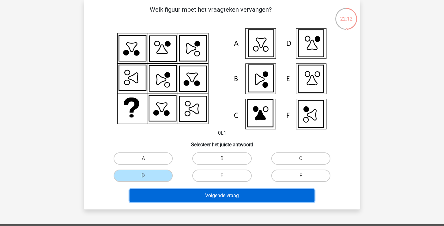
click at [166, 197] on button "Volgende vraag" at bounding box center [222, 195] width 185 height 13
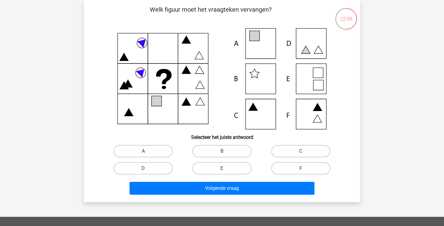
click at [147, 150] on label "A" at bounding box center [143, 151] width 59 height 12
click at [147, 151] on input "A" at bounding box center [145, 153] width 4 height 4
radio input "true"
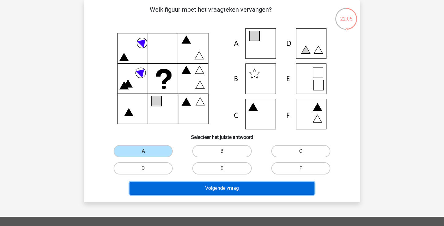
click at [184, 187] on button "Volgende vraag" at bounding box center [222, 188] width 185 height 13
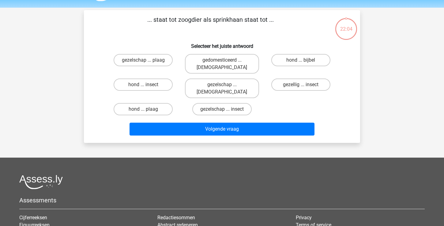
scroll to position [0, 0]
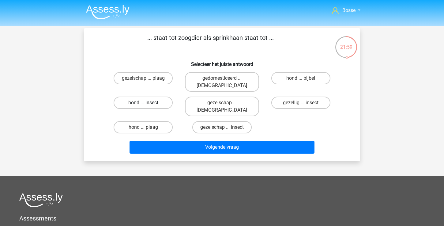
click at [151, 96] on label "hond ... insect" at bounding box center [143, 102] width 59 height 12
click at [147, 103] on input "hond ... insect" at bounding box center [145, 105] width 4 height 4
radio input "true"
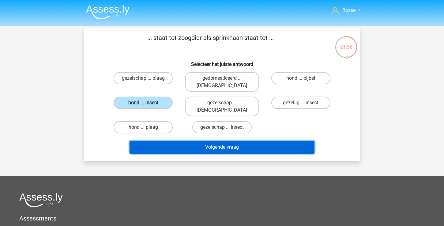
click at [195, 141] on button "Volgende vraag" at bounding box center [222, 147] width 185 height 13
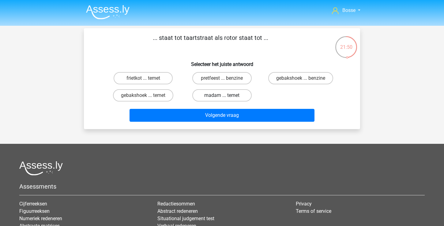
click at [218, 96] on label "madam ... temet" at bounding box center [221, 95] width 59 height 12
click at [222, 96] on input "madam ... temet" at bounding box center [224, 97] width 4 height 4
radio input "true"
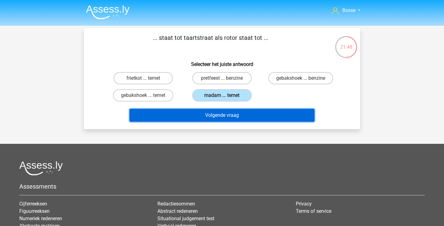
click at [218, 118] on button "Volgende vraag" at bounding box center [222, 115] width 185 height 13
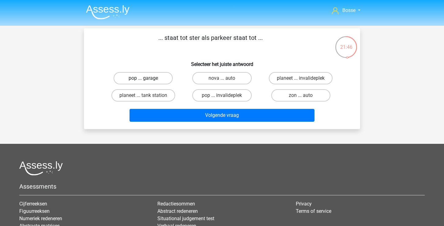
click at [150, 81] on label "pop ... garage" at bounding box center [143, 78] width 59 height 12
click at [147, 81] on input "pop ... garage" at bounding box center [145, 80] width 4 height 4
radio input "true"
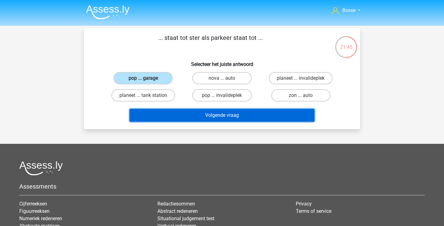
click at [196, 118] on button "Volgende vraag" at bounding box center [222, 115] width 185 height 13
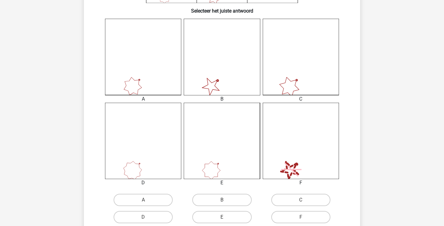
scroll to position [166, 0]
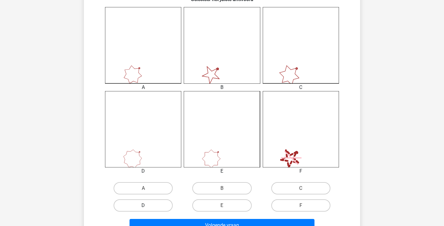
click at [165, 201] on label "D" at bounding box center [143, 205] width 59 height 12
click at [147, 205] on input "D" at bounding box center [145, 207] width 4 height 4
radio input "true"
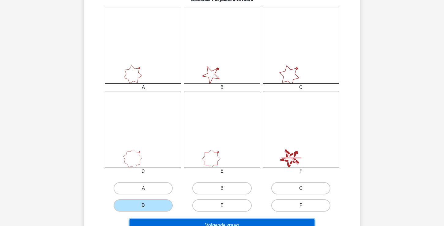
click at [166, 221] on button "Volgende vraag" at bounding box center [222, 225] width 185 height 13
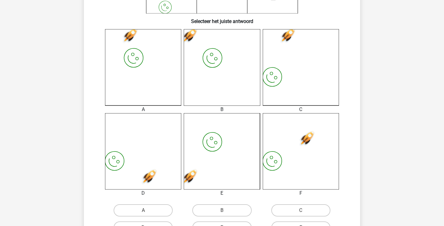
scroll to position [183, 0]
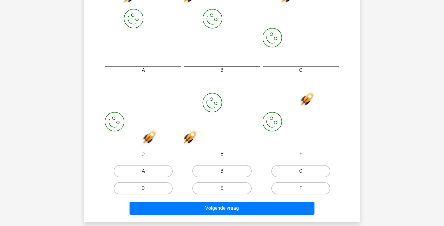
click at [154, 168] on label "A" at bounding box center [143, 171] width 59 height 12
click at [147, 171] on input "A" at bounding box center [145, 173] width 4 height 4
radio input "true"
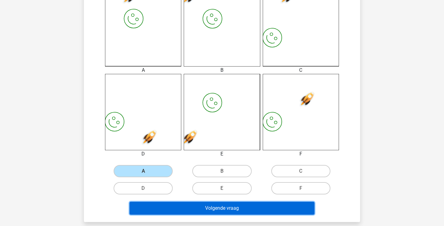
click at [188, 210] on button "Volgende vraag" at bounding box center [222, 208] width 185 height 13
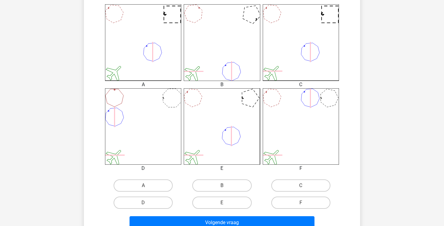
scroll to position [178, 0]
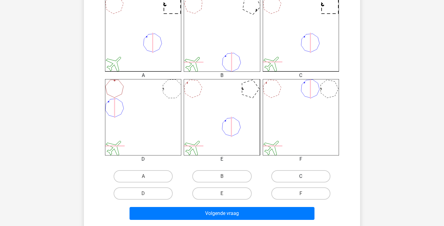
click at [278, 173] on label "C" at bounding box center [300, 176] width 59 height 12
click at [301, 176] on input "C" at bounding box center [303, 178] width 4 height 4
radio input "true"
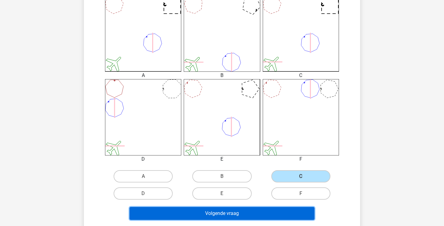
click at [247, 215] on button "Volgende vraag" at bounding box center [222, 213] width 185 height 13
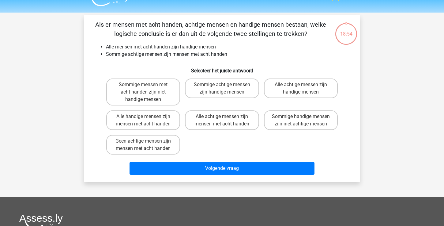
scroll to position [6, 0]
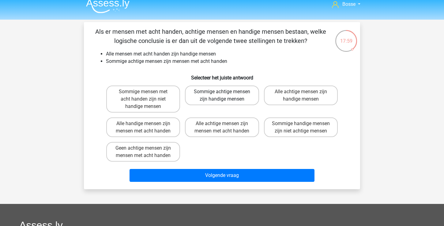
click at [243, 100] on label "Sommige achtige mensen zijn handige mensen" at bounding box center [222, 95] width 74 height 20
click at [226, 96] on input "Sommige achtige mensen zijn handige mensen" at bounding box center [224, 94] width 4 height 4
radio input "true"
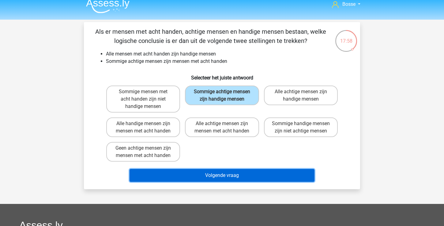
click at [222, 182] on button "Volgende vraag" at bounding box center [222, 175] width 185 height 13
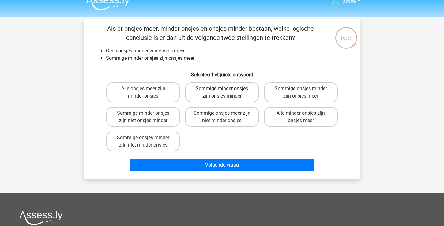
scroll to position [0, 0]
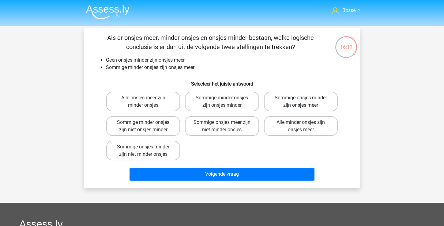
click at [289, 105] on label "Sommige onsjes minder zijn onsjes meer" at bounding box center [301, 102] width 74 height 20
click at [301, 102] on input "Sommige onsjes minder zijn onsjes meer" at bounding box center [303, 100] width 4 height 4
radio input "true"
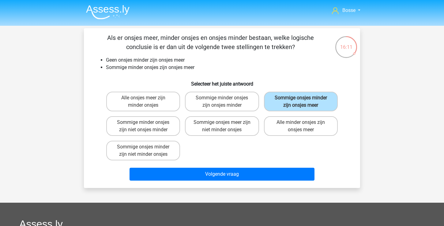
click at [257, 156] on div "Alle onsjes meer zijn minder onsjes Sommige minder onsjes zijn onsjes minder So…" at bounding box center [222, 125] width 236 height 73
click at [252, 167] on div "Volgende vraag" at bounding box center [222, 173] width 257 height 20
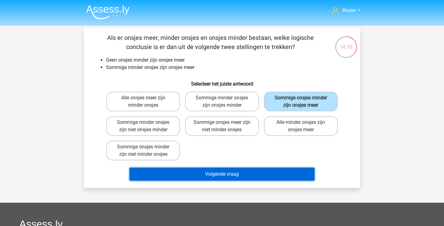
click at [251, 171] on button "Volgende vraag" at bounding box center [222, 174] width 185 height 13
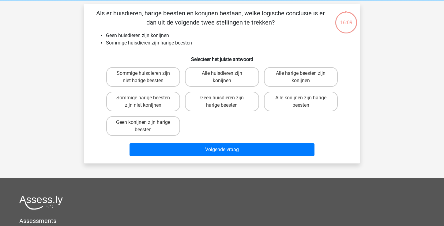
scroll to position [28, 0]
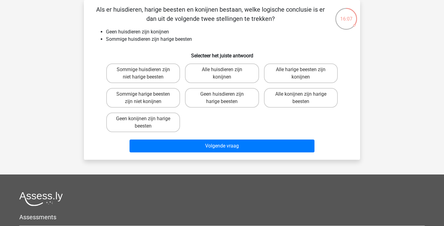
click at [225, 98] on input "Geen huisdieren zijn harige beesten" at bounding box center [224, 96] width 4 height 4
radio input "true"
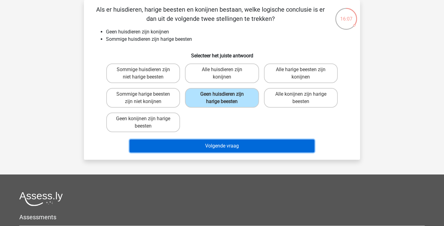
click at [219, 144] on button "Volgende vraag" at bounding box center [222, 145] width 185 height 13
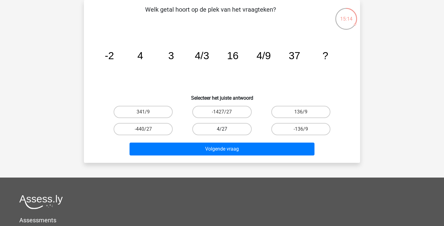
click at [235, 130] on label "4/27" at bounding box center [221, 129] width 59 height 12
click at [226, 130] on input "4/27" at bounding box center [224, 131] width 4 height 4
radio input "true"
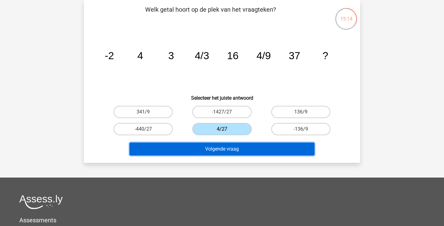
click at [234, 145] on button "Volgende vraag" at bounding box center [222, 148] width 185 height 13
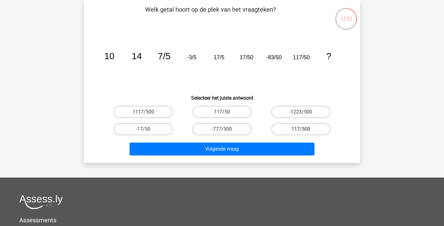
click at [309, 127] on label "117/500" at bounding box center [300, 129] width 59 height 12
click at [305, 129] on input "117/500" at bounding box center [303, 131] width 4 height 4
radio input "true"
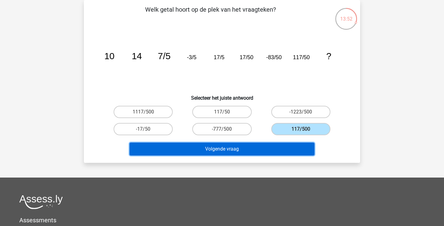
click at [287, 152] on button "Volgende vraag" at bounding box center [222, 148] width 185 height 13
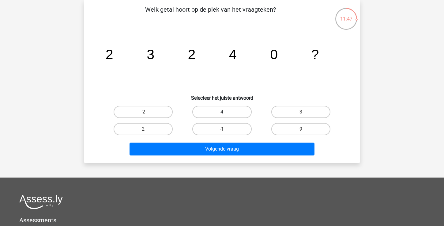
click at [231, 115] on label "4" at bounding box center [221, 112] width 59 height 12
click at [226, 115] on input "4" at bounding box center [224, 114] width 4 height 4
radio input "true"
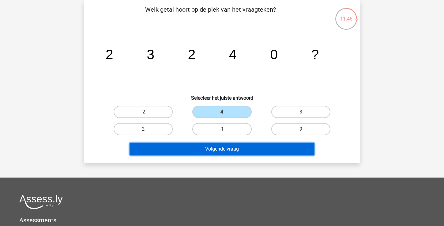
click at [222, 145] on button "Volgende vraag" at bounding box center [222, 148] width 185 height 13
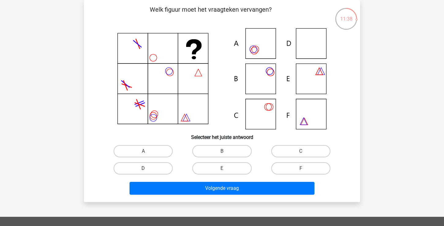
click at [158, 170] on label "D" at bounding box center [143, 168] width 59 height 12
click at [147, 170] on input "D" at bounding box center [145, 170] width 4 height 4
radio input "true"
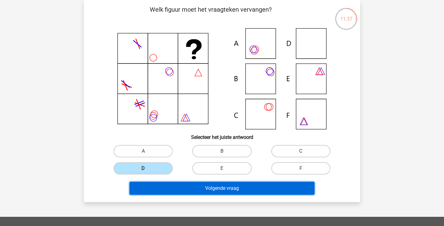
click at [164, 186] on button "Volgende vraag" at bounding box center [222, 188] width 185 height 13
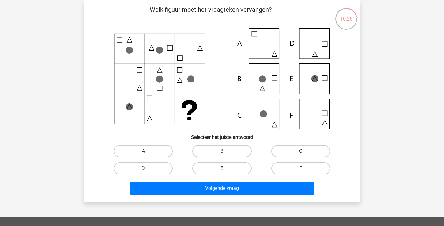
click at [296, 154] on label "C" at bounding box center [300, 151] width 59 height 12
click at [301, 154] on input "C" at bounding box center [303, 153] width 4 height 4
radio input "true"
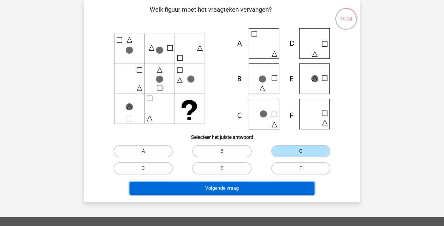
click at [264, 188] on button "Volgende vraag" at bounding box center [222, 188] width 185 height 13
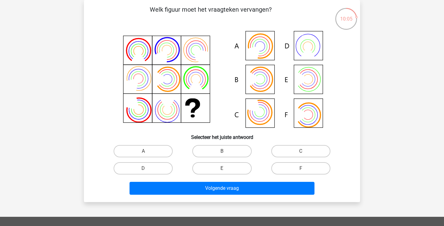
click at [223, 153] on input "B" at bounding box center [224, 153] width 4 height 4
radio input "true"
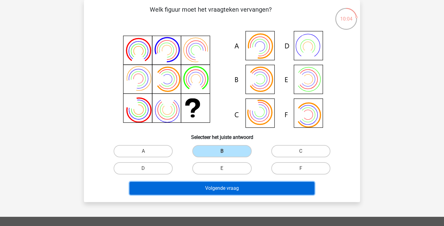
click at [221, 184] on button "Volgende vraag" at bounding box center [222, 188] width 185 height 13
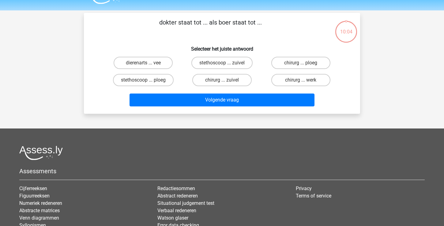
scroll to position [0, 0]
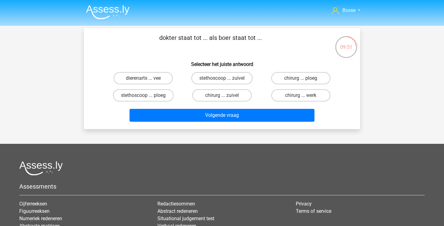
click at [146, 96] on input "stethoscoop ... ploeg" at bounding box center [145, 97] width 4 height 4
radio input "true"
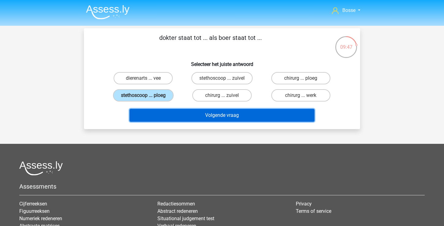
click at [180, 117] on button "Volgende vraag" at bounding box center [222, 115] width 185 height 13
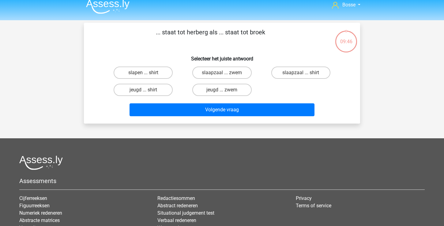
scroll to position [2, 0]
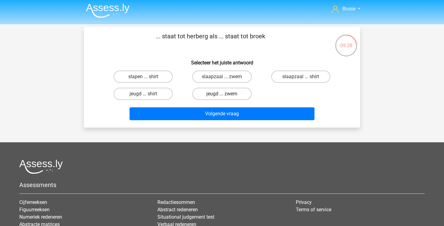
click at [232, 95] on label "jeugd ... zwem" at bounding box center [221, 94] width 59 height 12
click at [226, 95] on input "jeugd ... zwem" at bounding box center [224, 96] width 4 height 4
radio input "true"
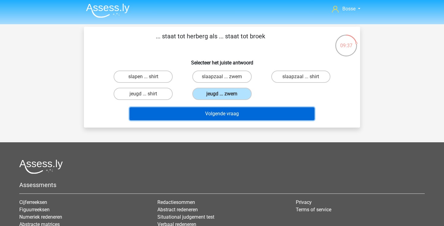
click at [226, 111] on button "Volgende vraag" at bounding box center [222, 113] width 185 height 13
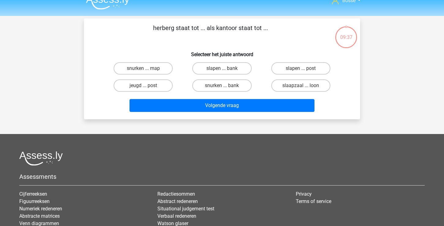
scroll to position [7, 0]
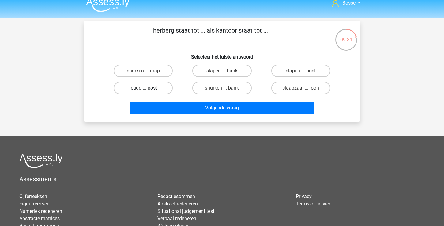
click at [157, 89] on label "jeugd ... post" at bounding box center [143, 88] width 59 height 12
click at [147, 89] on input "jeugd ... post" at bounding box center [145, 90] width 4 height 4
radio input "true"
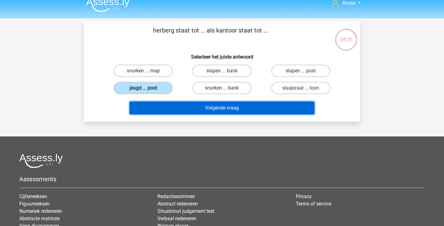
click at [201, 109] on button "Volgende vraag" at bounding box center [222, 107] width 185 height 13
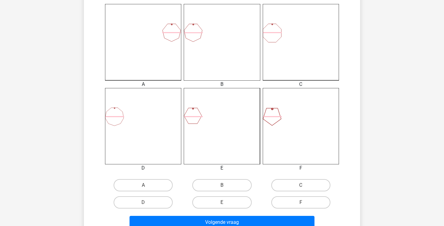
scroll to position [174, 0]
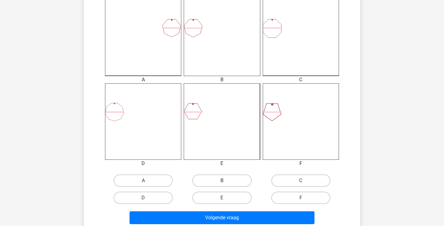
click at [208, 180] on label "B" at bounding box center [221, 180] width 59 height 12
click at [222, 180] on input "B" at bounding box center [224, 182] width 4 height 4
radio input "true"
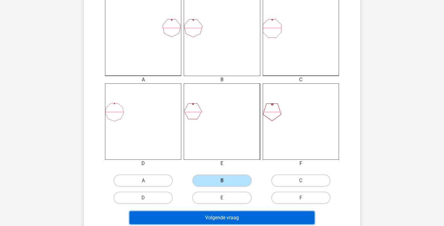
click at [209, 220] on button "Volgende vraag" at bounding box center [222, 217] width 185 height 13
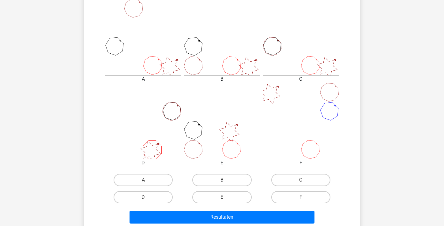
scroll to position [176, 0]
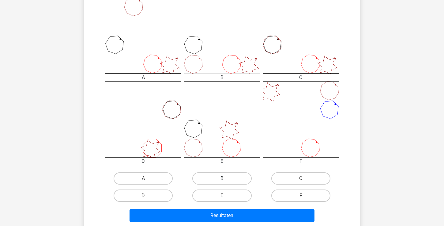
click at [210, 178] on label "B" at bounding box center [221, 178] width 59 height 12
click at [222, 178] on input "B" at bounding box center [224, 180] width 4 height 4
radio input "true"
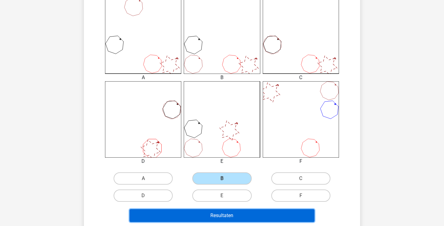
click at [207, 217] on button "Resultaten" at bounding box center [222, 215] width 185 height 13
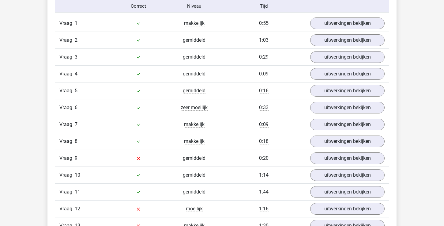
scroll to position [550, 0]
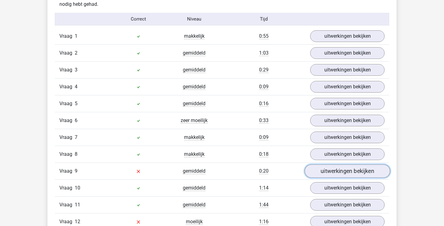
click at [339, 171] on link "uitwerkingen bekijken" at bounding box center [347, 170] width 85 height 13
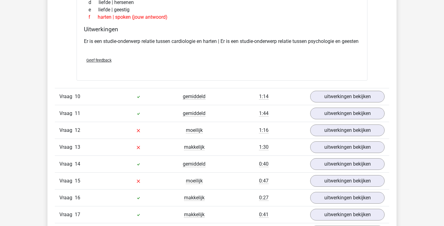
scroll to position [788, 0]
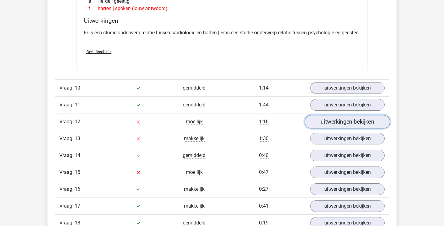
click at [319, 128] on link "uitwerkingen bekijken" at bounding box center [347, 121] width 85 height 13
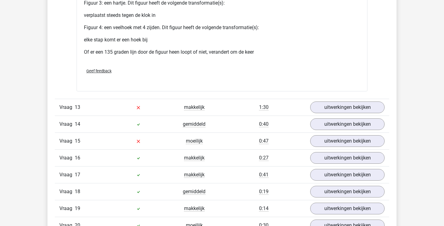
scroll to position [1334, 0]
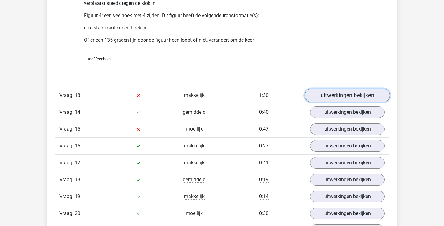
click at [332, 102] on link "uitwerkingen bekijken" at bounding box center [347, 95] width 85 height 13
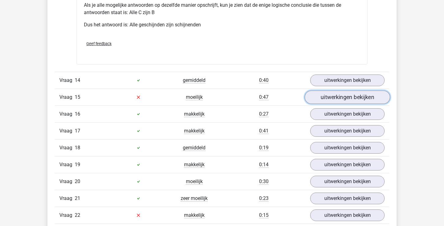
click at [333, 104] on link "uitwerkingen bekijken" at bounding box center [347, 96] width 85 height 13
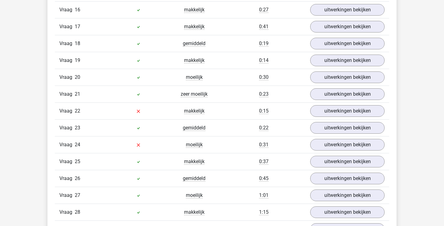
scroll to position [1984, 0]
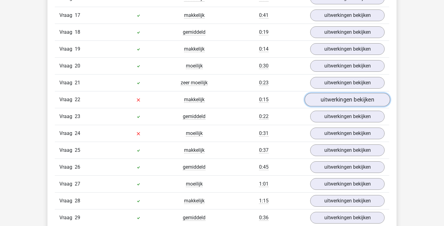
click at [335, 106] on link "uitwerkingen bekijken" at bounding box center [347, 99] width 85 height 13
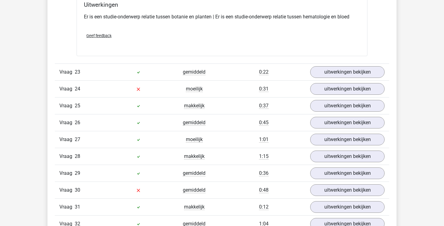
scroll to position [2171, 0]
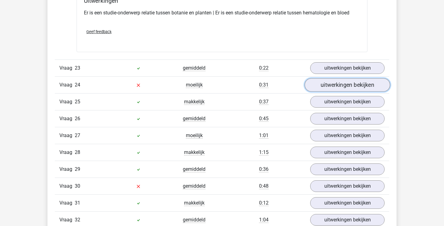
click at [331, 92] on link "uitwerkingen bekijken" at bounding box center [347, 84] width 85 height 13
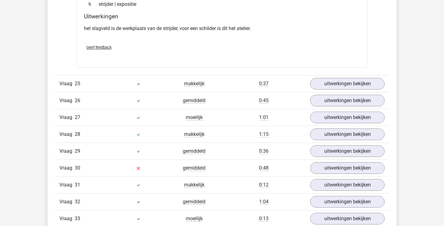
scroll to position [2378, 0]
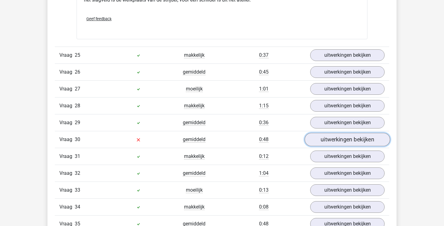
click at [345, 146] on link "uitwerkingen bekijken" at bounding box center [347, 139] width 85 height 13
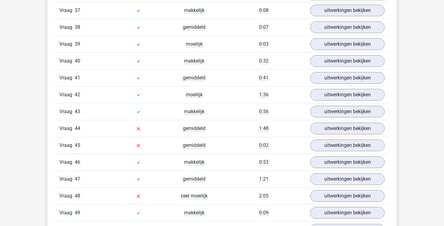
scroll to position [2887, 0]
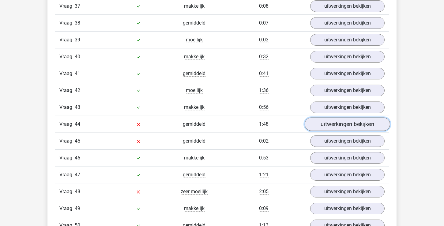
click at [339, 131] on link "uitwerkingen bekijken" at bounding box center [347, 124] width 85 height 13
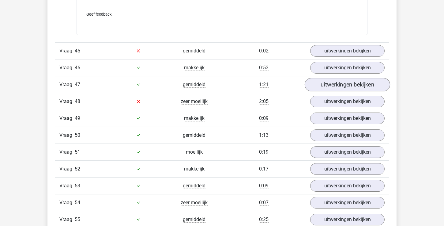
scroll to position [3232, 0]
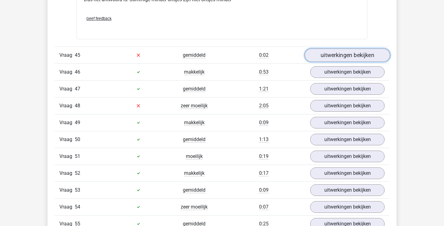
click at [331, 62] on link "uitwerkingen bekijken" at bounding box center [347, 54] width 85 height 13
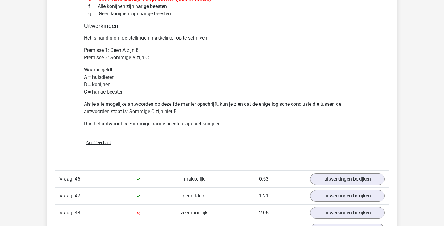
scroll to position [3424, 0]
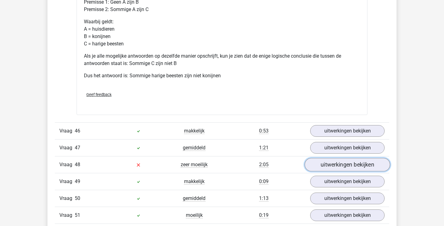
click at [333, 171] on link "uitwerkingen bekijken" at bounding box center [347, 164] width 85 height 13
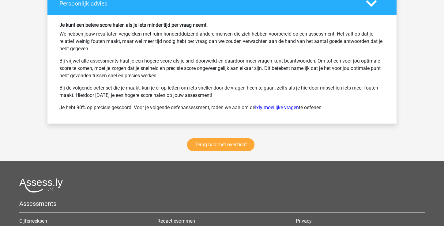
scroll to position [4310, 0]
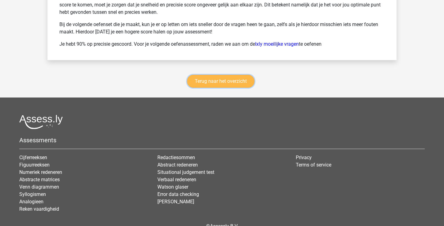
click at [250, 88] on link "Terug naar het overzicht" at bounding box center [220, 81] width 67 height 13
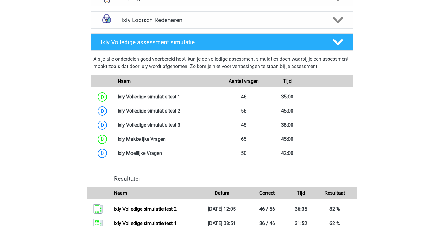
scroll to position [303, 0]
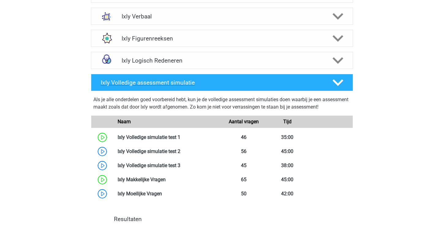
click at [342, 81] on polygon at bounding box center [338, 82] width 11 height 7
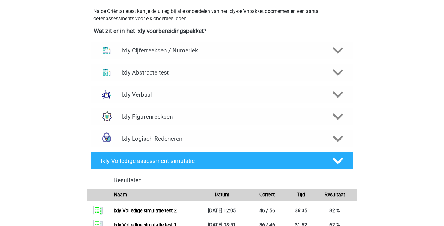
scroll to position [221, 0]
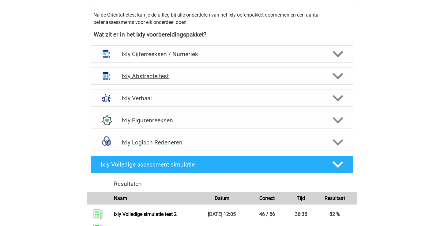
click at [336, 78] on icon at bounding box center [338, 76] width 11 height 11
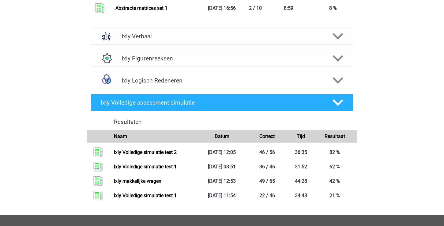
scroll to position [725, 0]
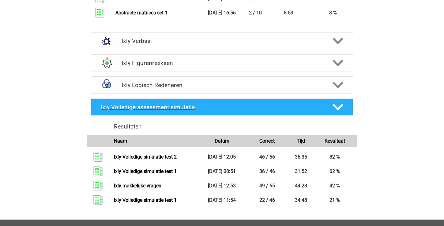
click at [338, 107] on polygon at bounding box center [338, 107] width 11 height 7
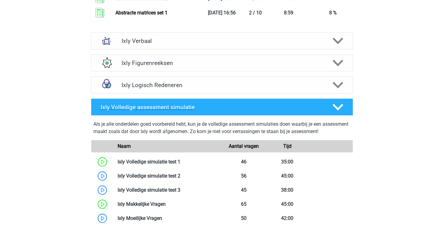
click at [338, 107] on polygon at bounding box center [338, 107] width 11 height 7
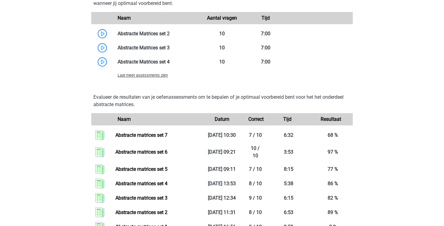
scroll to position [466, 0]
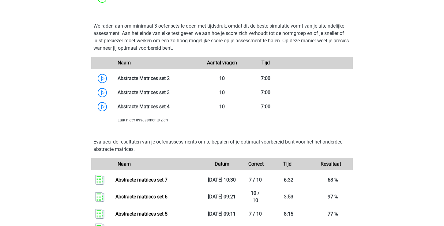
click at [148, 118] on div "Laat meer assessments zien" at bounding box center [156, 119] width 87 height 7
click at [148, 119] on span "Laat meer assessments zien" at bounding box center [143, 120] width 50 height 5
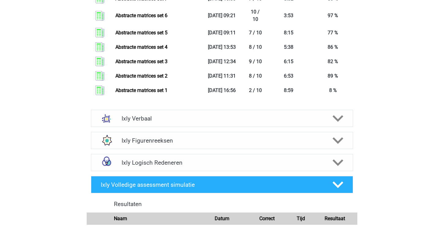
scroll to position [738, 0]
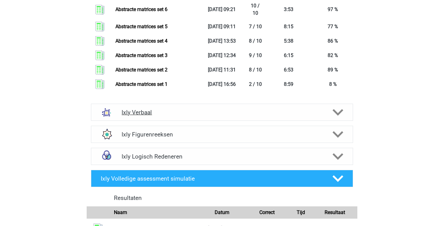
click at [205, 111] on h4 "Ixly Verbaal" at bounding box center [222, 112] width 201 height 7
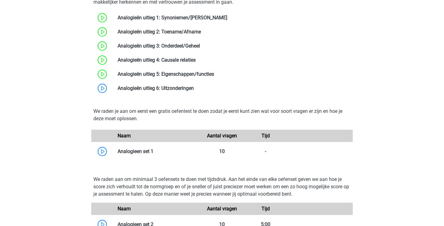
scroll to position [946, 0]
